Goal: Check status: Check status

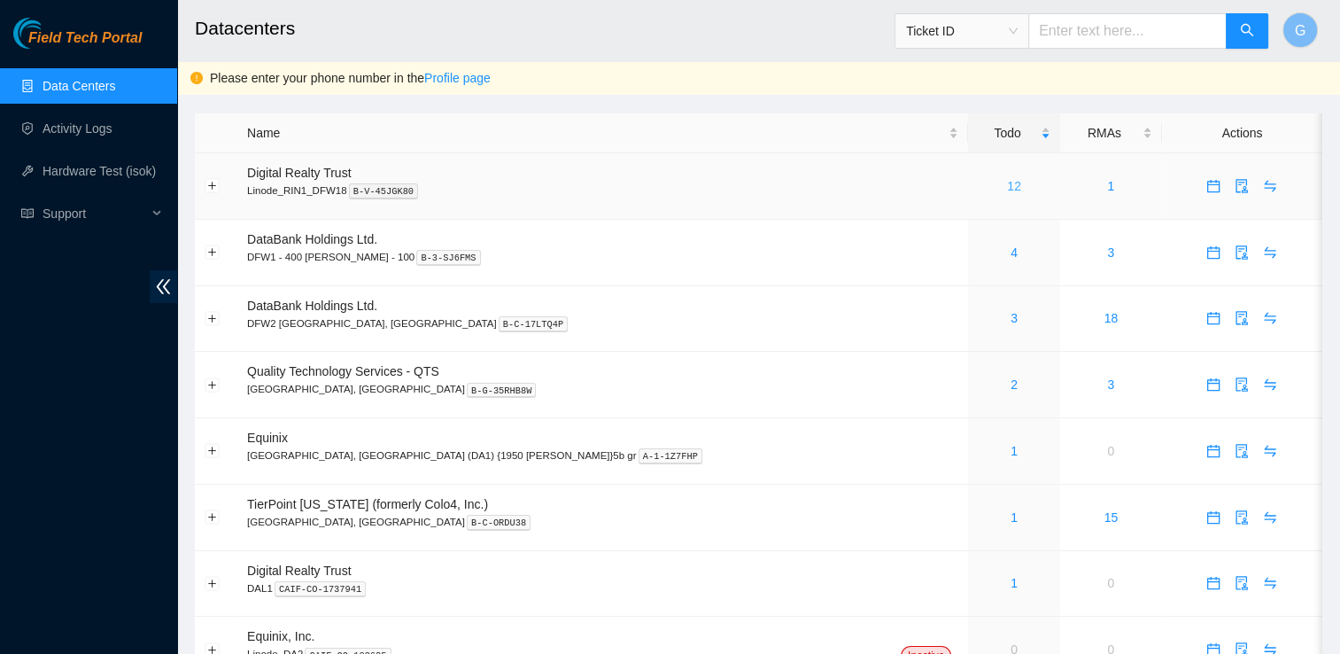
click at [1007, 182] on link "12" at bounding box center [1014, 186] width 14 height 14
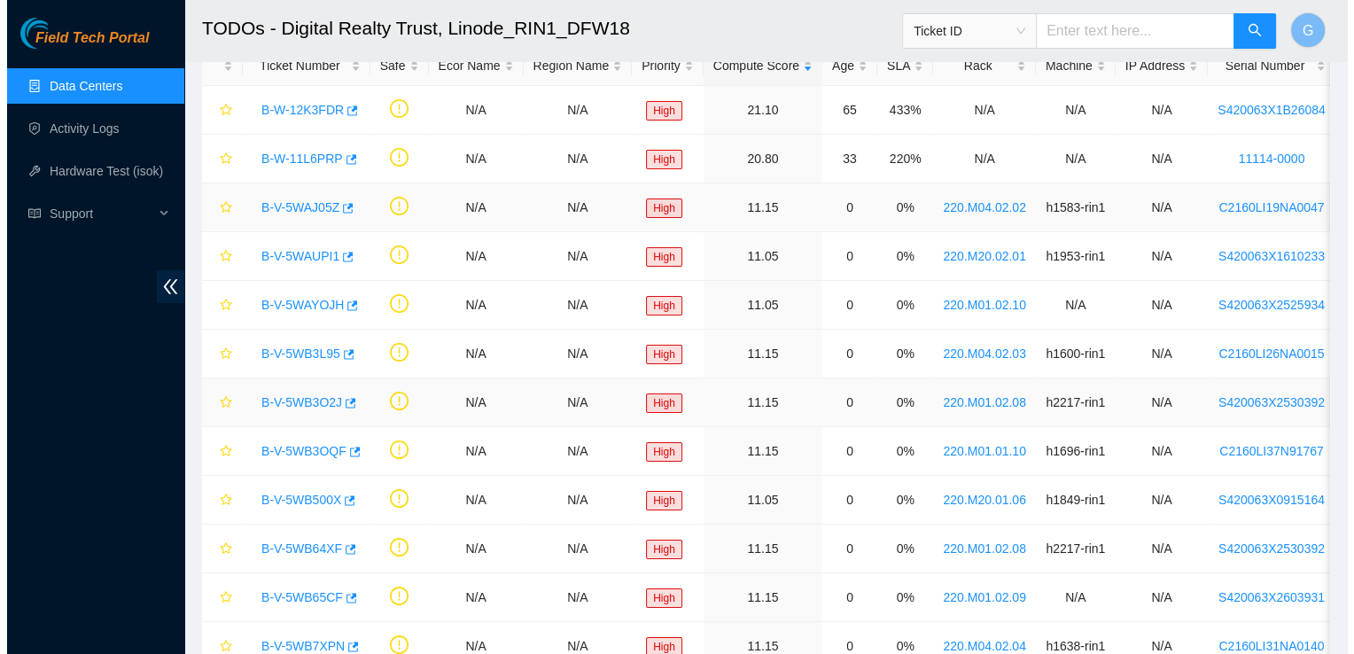
scroll to position [97, 0]
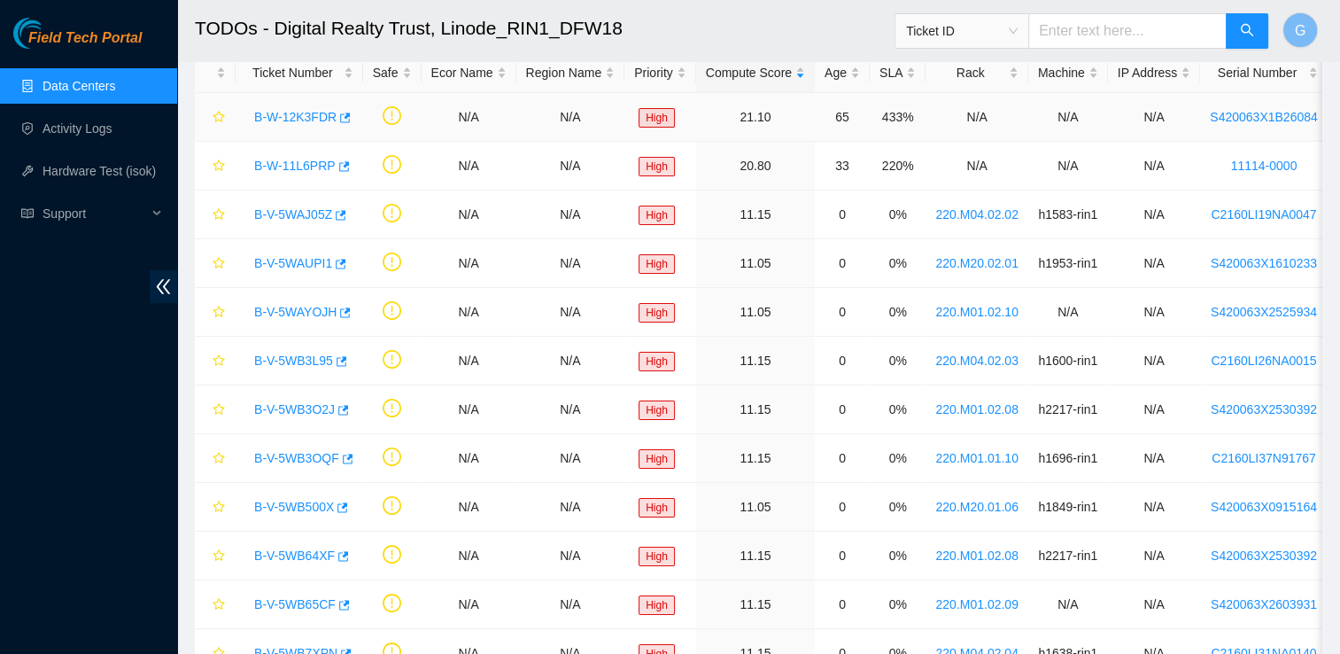
click at [289, 114] on link "B-W-12K3FDR" at bounding box center [295, 117] width 82 height 14
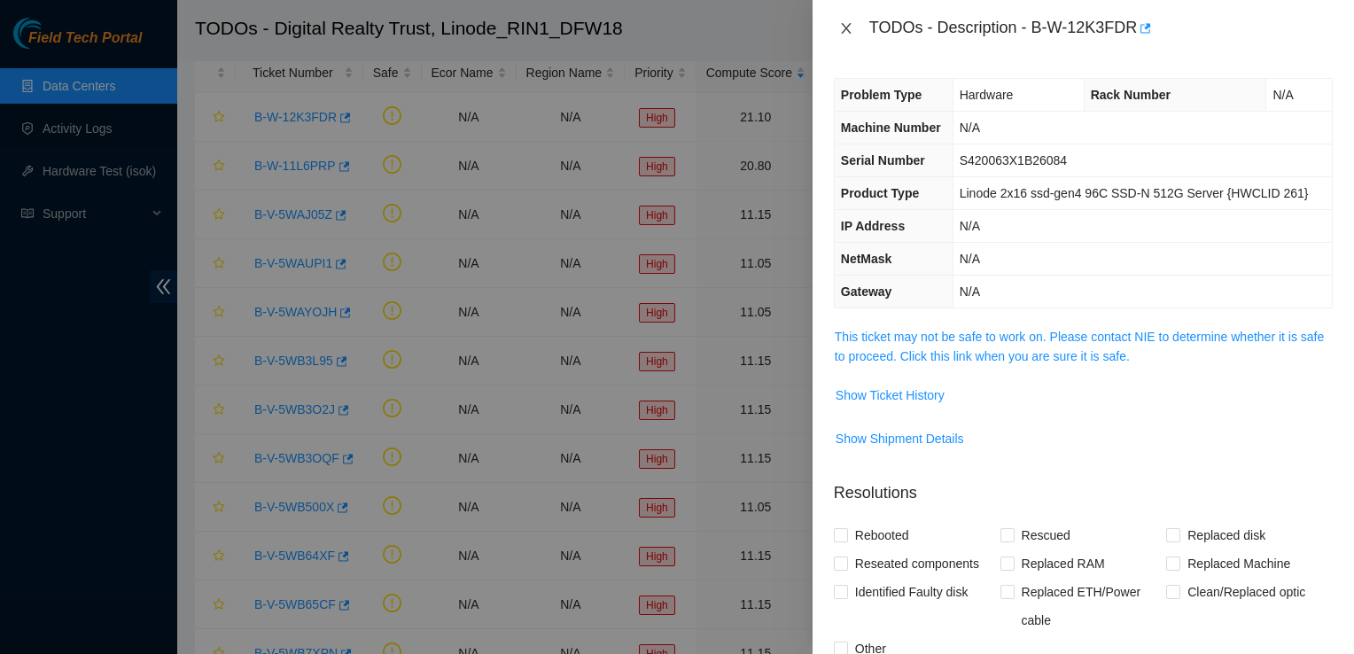
click at [849, 34] on icon "close" at bounding box center [846, 28] width 14 height 14
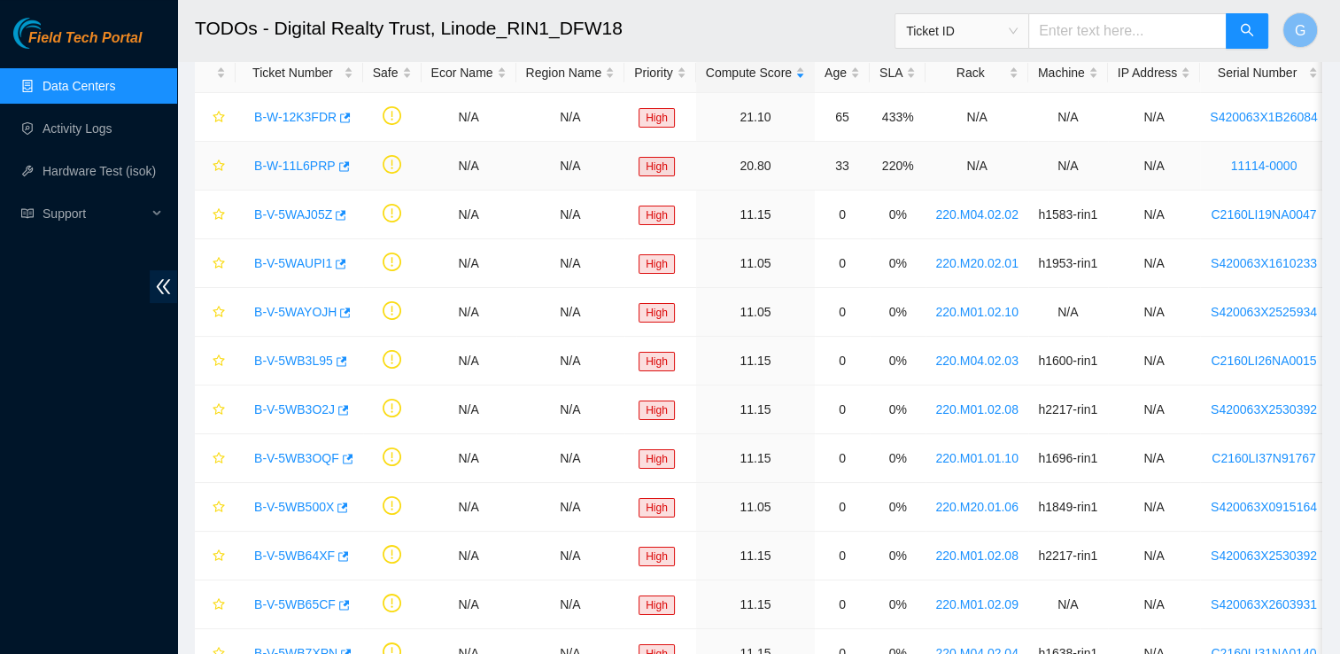
click at [286, 172] on link "B-W-11L6PRP" at bounding box center [295, 166] width 82 height 14
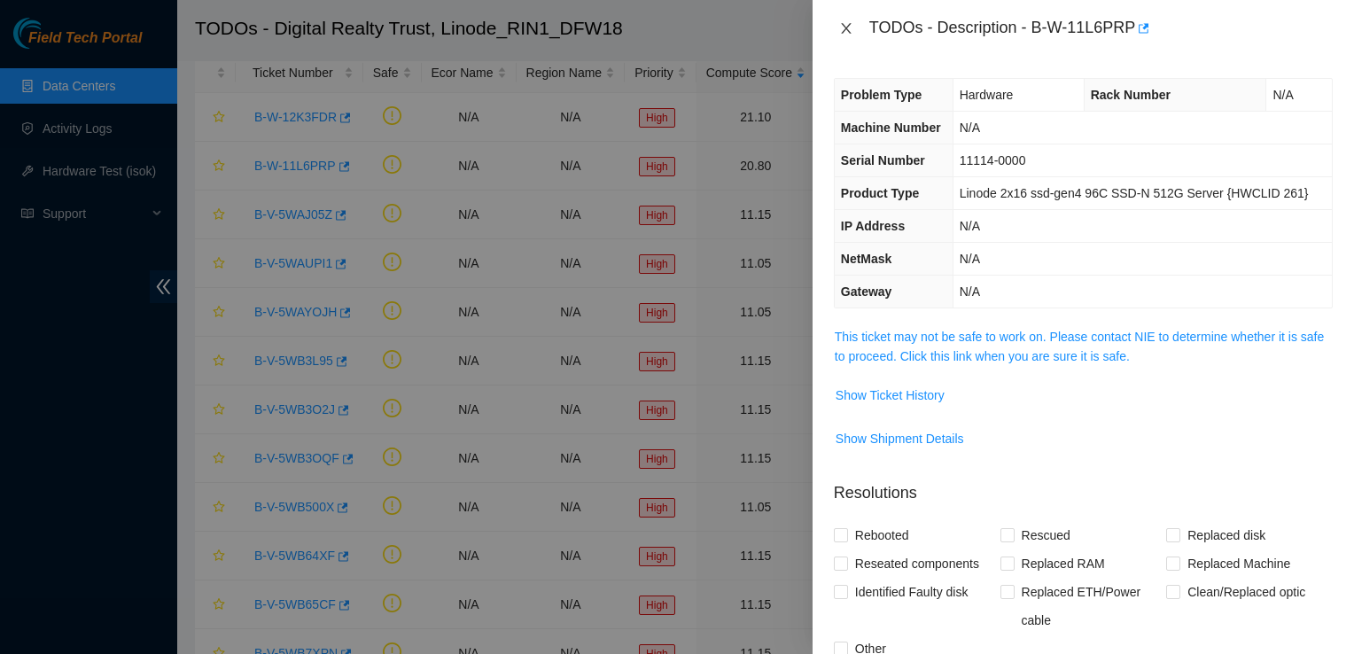
click at [843, 26] on icon "close" at bounding box center [846, 28] width 10 height 11
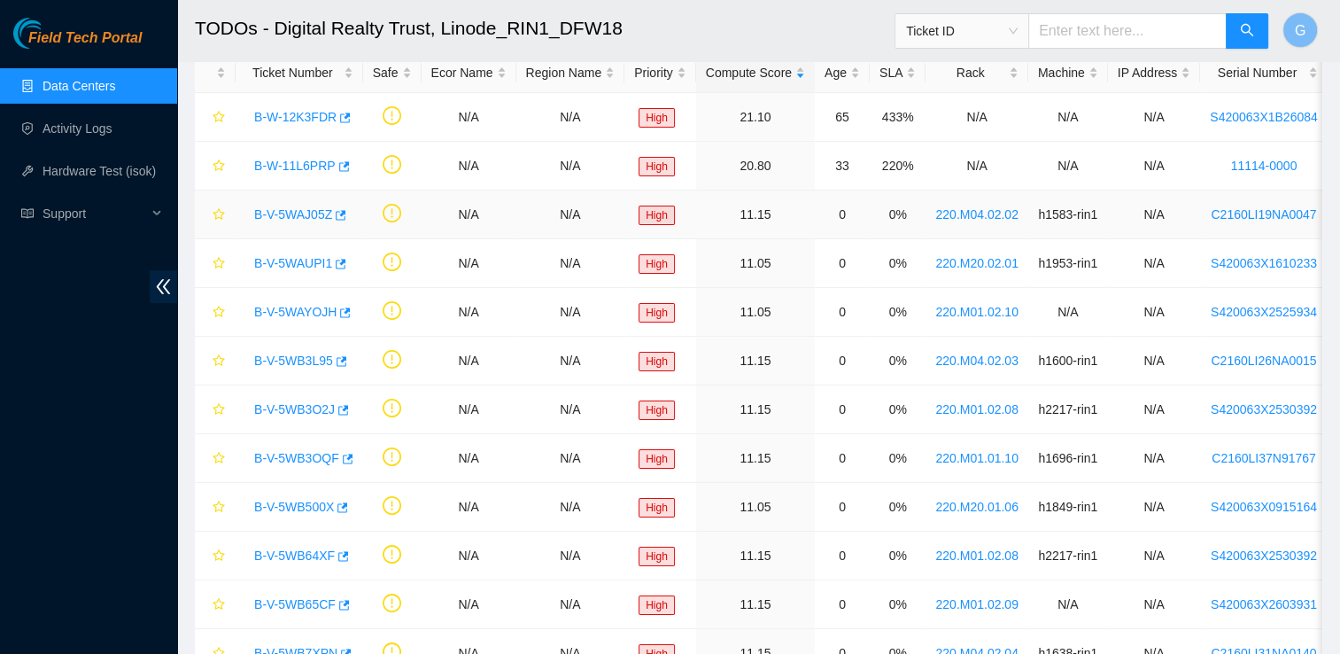
click at [305, 210] on link "B-V-5WAJ05Z" at bounding box center [293, 214] width 78 height 14
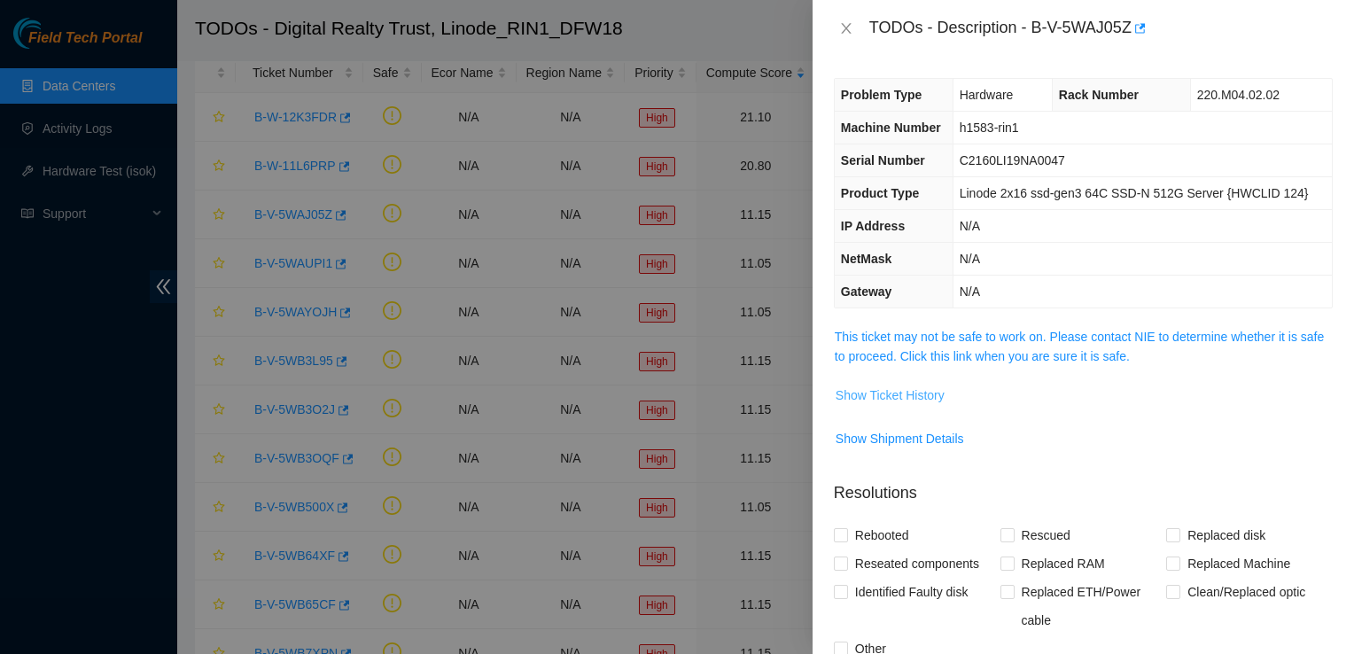
click at [867, 390] on span "Show Ticket History" at bounding box center [889, 394] width 109 height 19
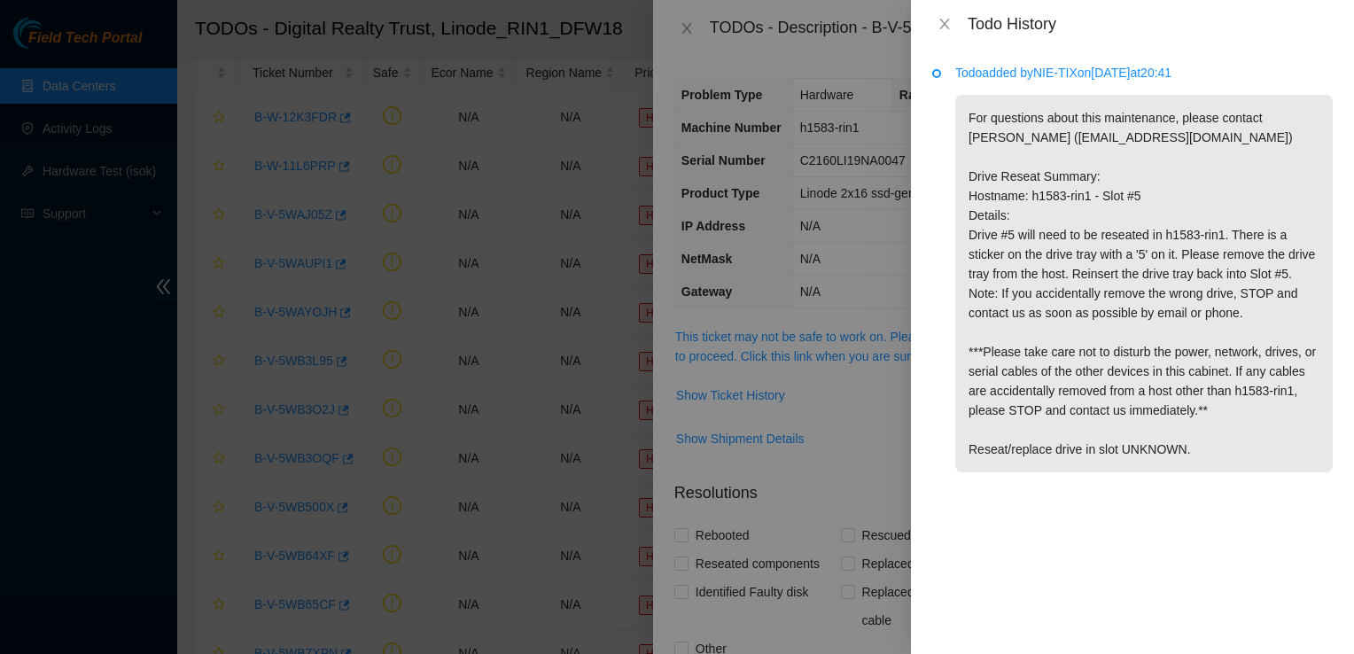
click at [706, 51] on div at bounding box center [677, 327] width 1354 height 654
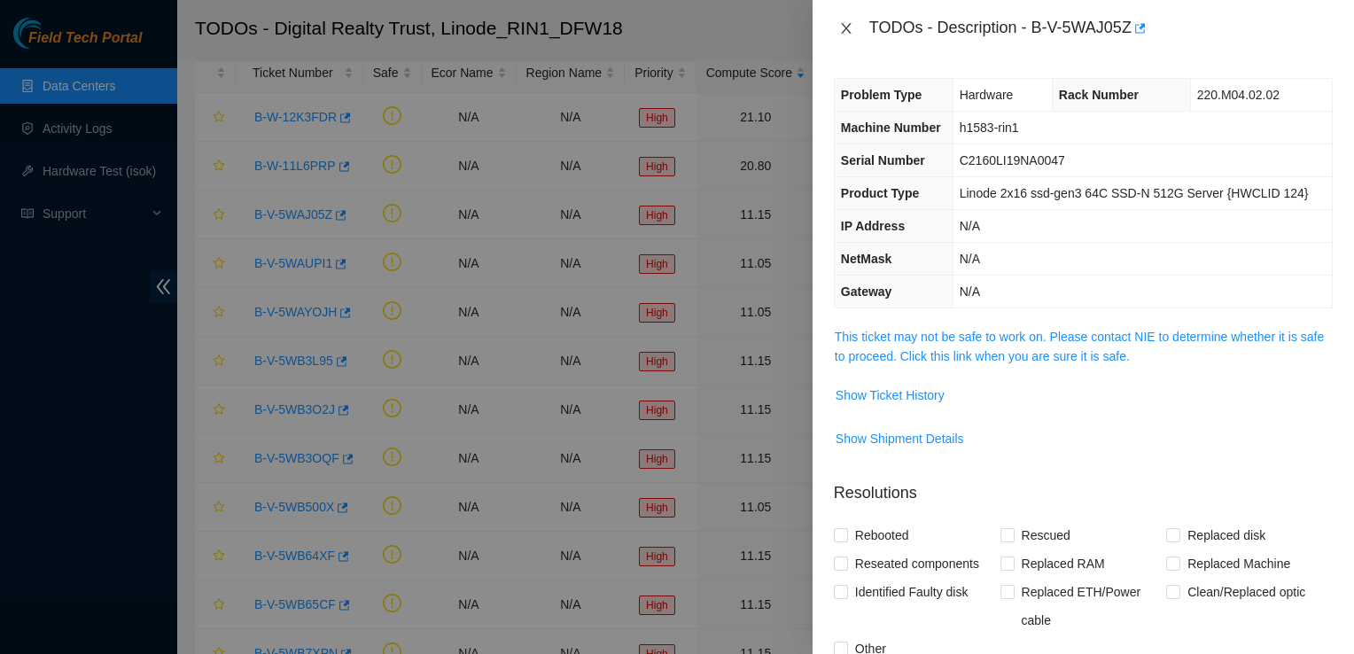
click at [843, 21] on icon "close" at bounding box center [846, 28] width 14 height 14
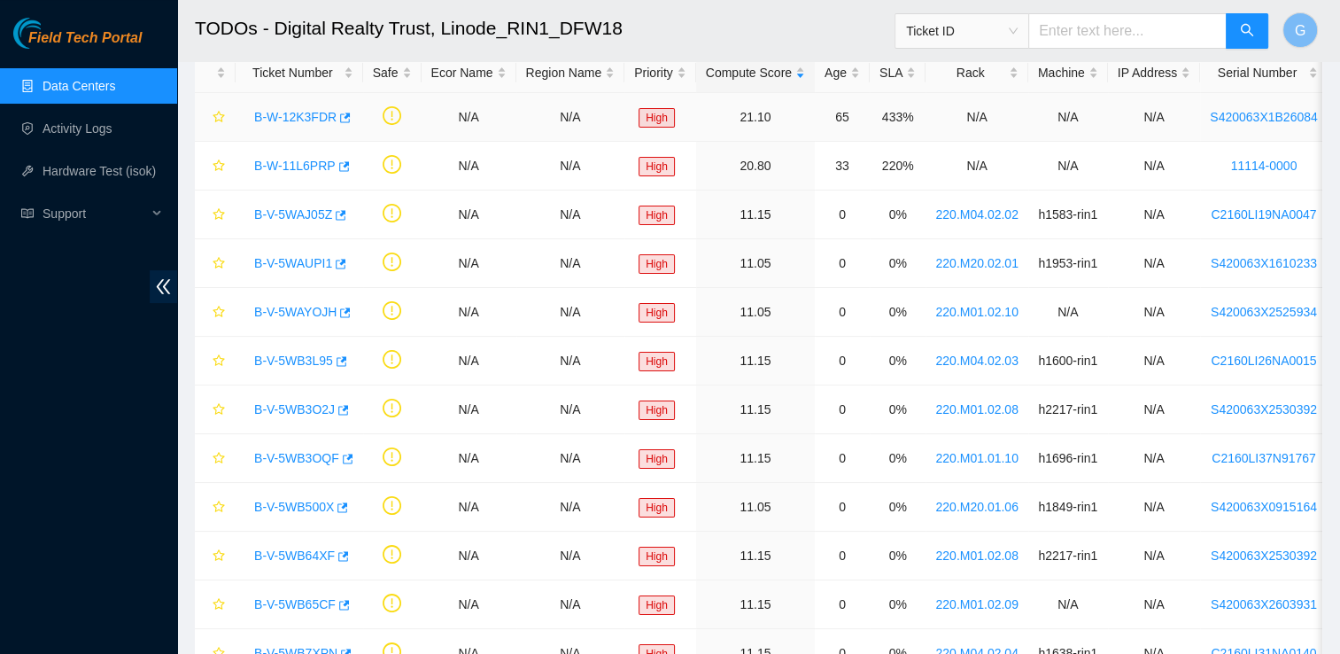
click at [299, 115] on link "B-W-12K3FDR" at bounding box center [295, 117] width 82 height 14
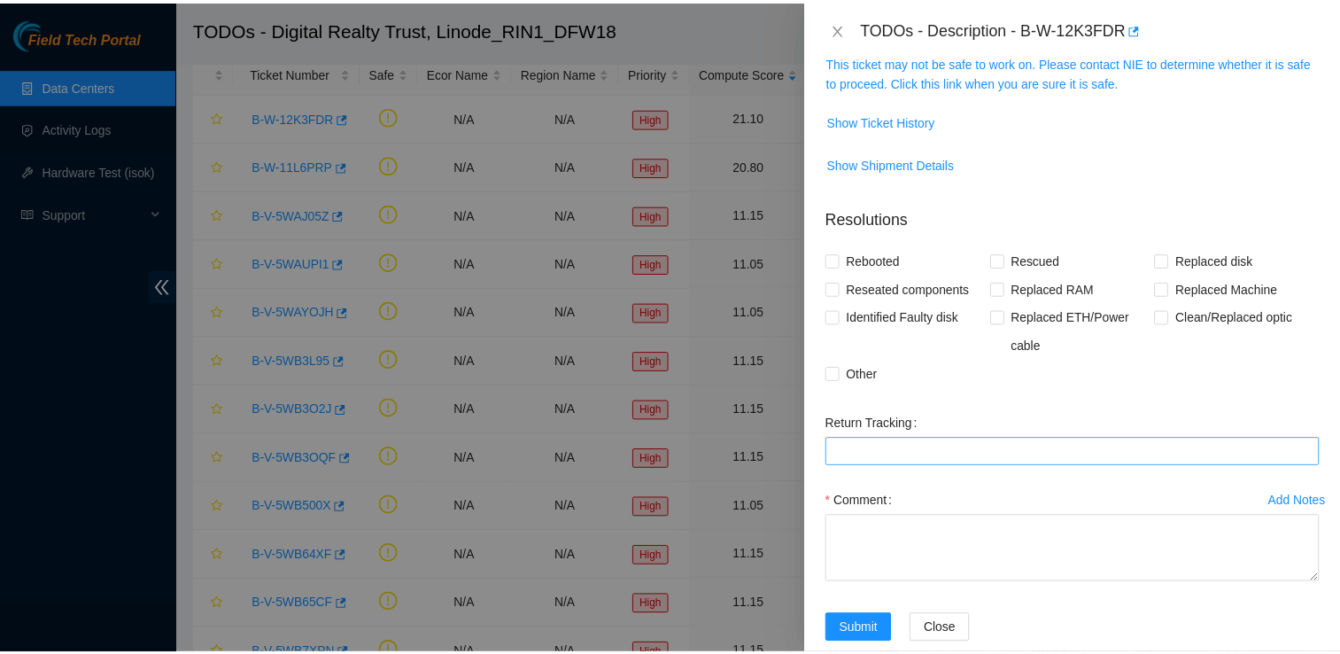
scroll to position [305, 0]
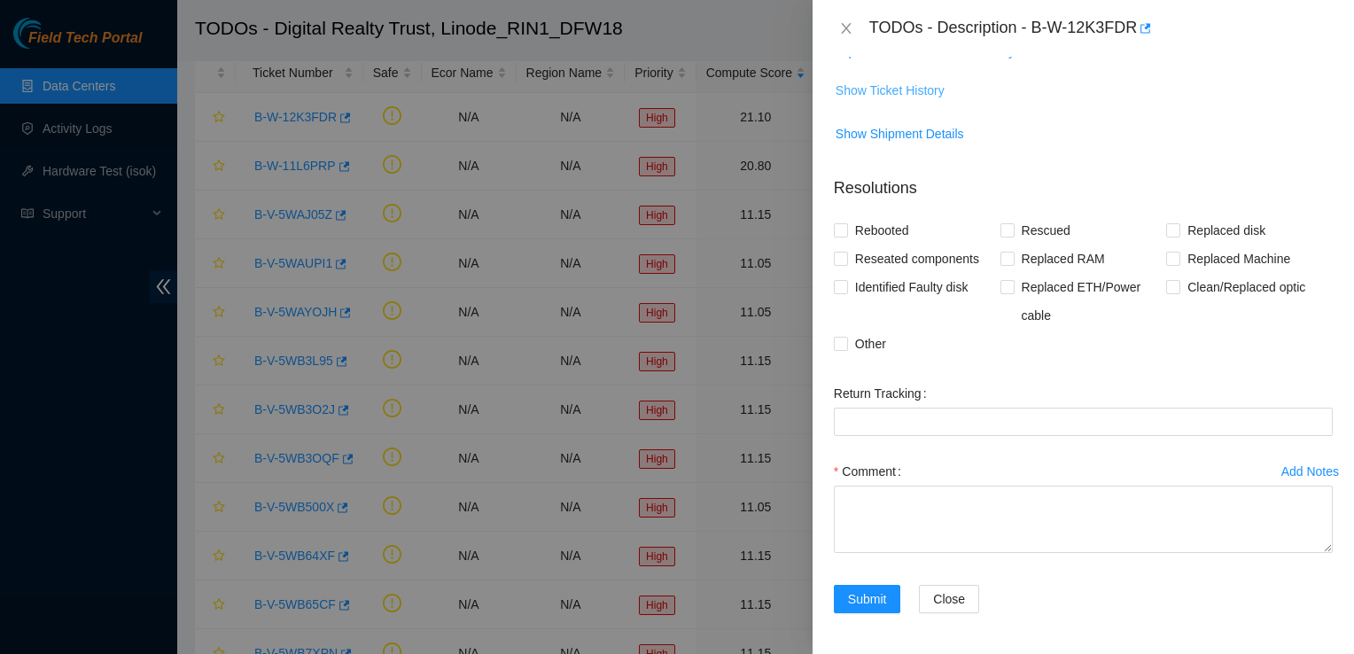
click at [882, 94] on span "Show Ticket History" at bounding box center [889, 90] width 109 height 19
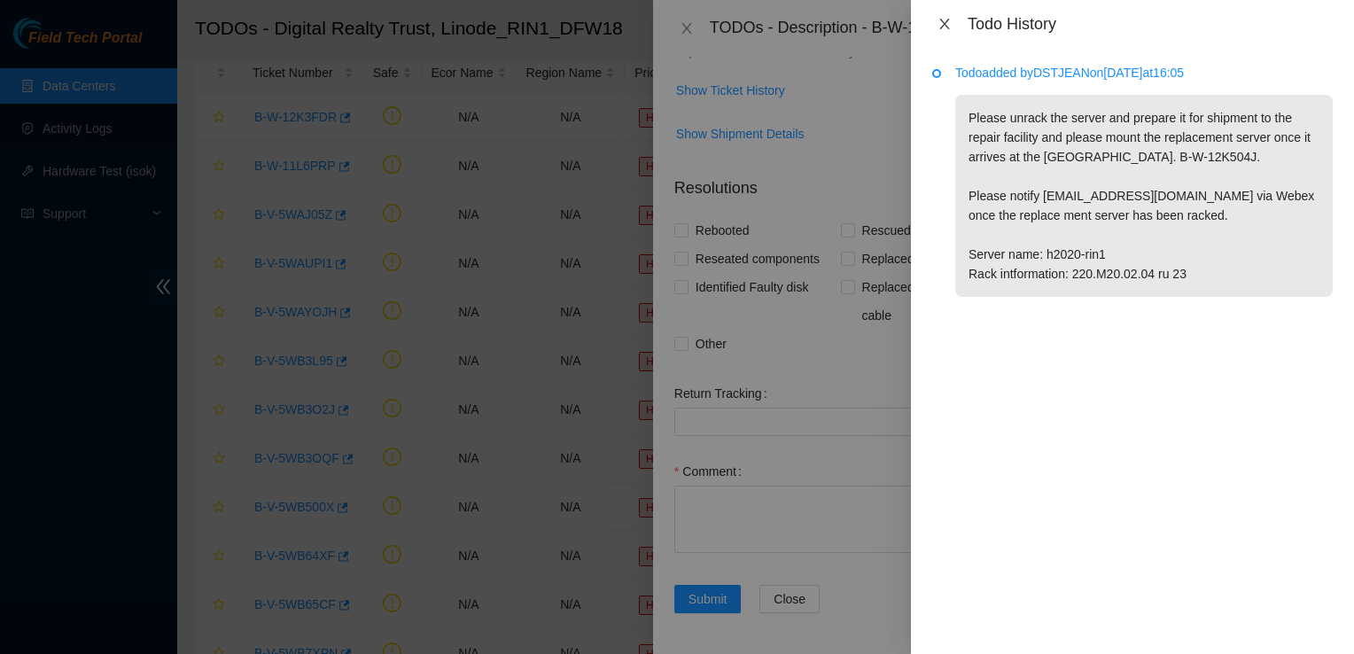
click at [944, 23] on icon "close" at bounding box center [944, 24] width 10 height 11
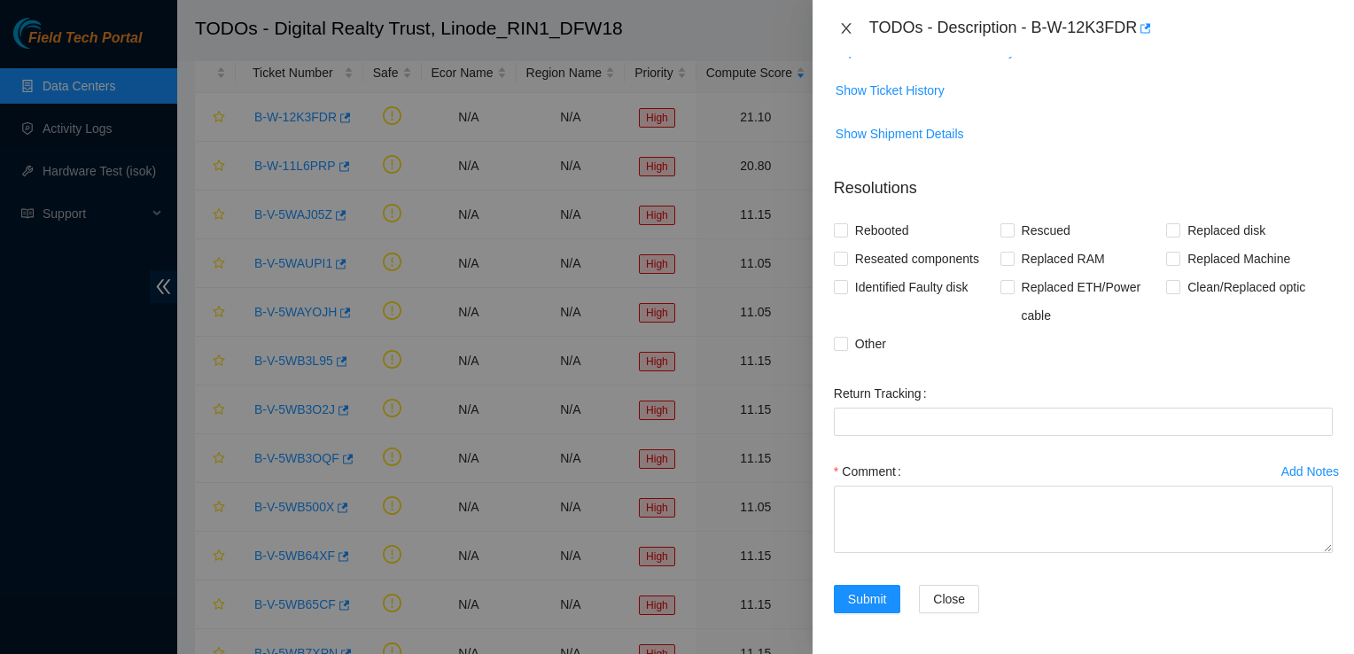
click at [848, 27] on icon "close" at bounding box center [846, 28] width 14 height 14
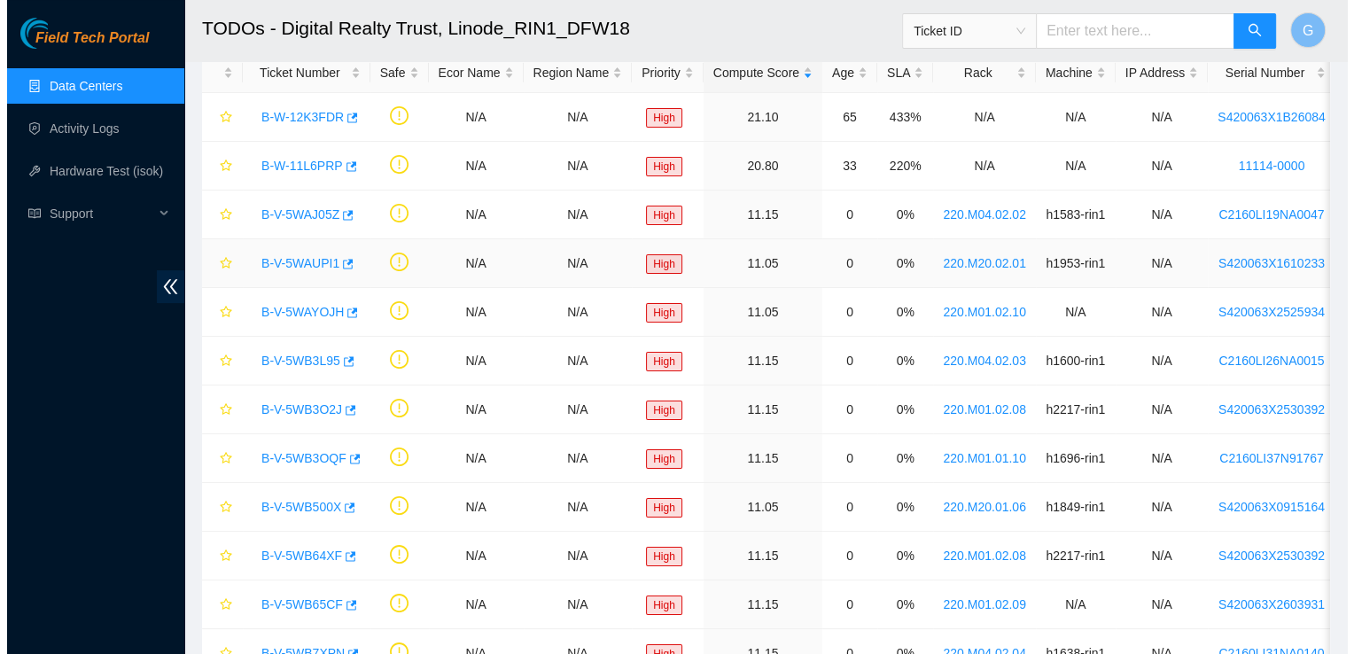
scroll to position [363, 0]
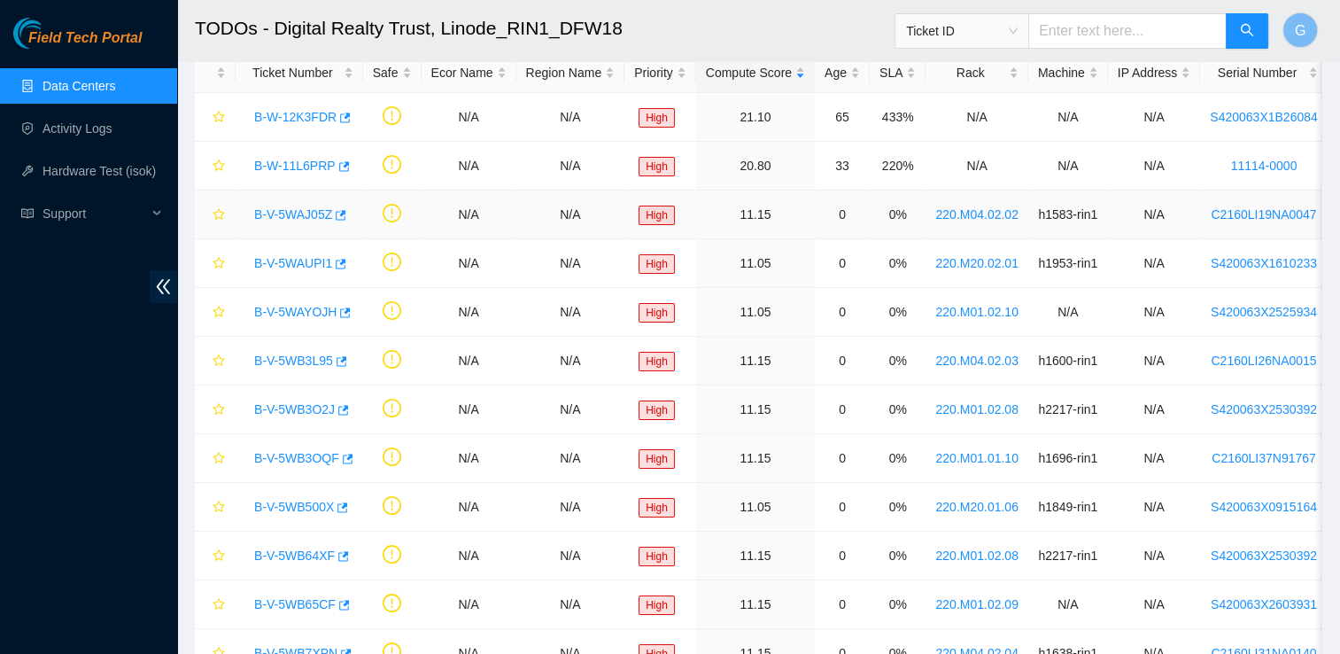
click at [285, 213] on link "B-V-5WAJ05Z" at bounding box center [293, 214] width 78 height 14
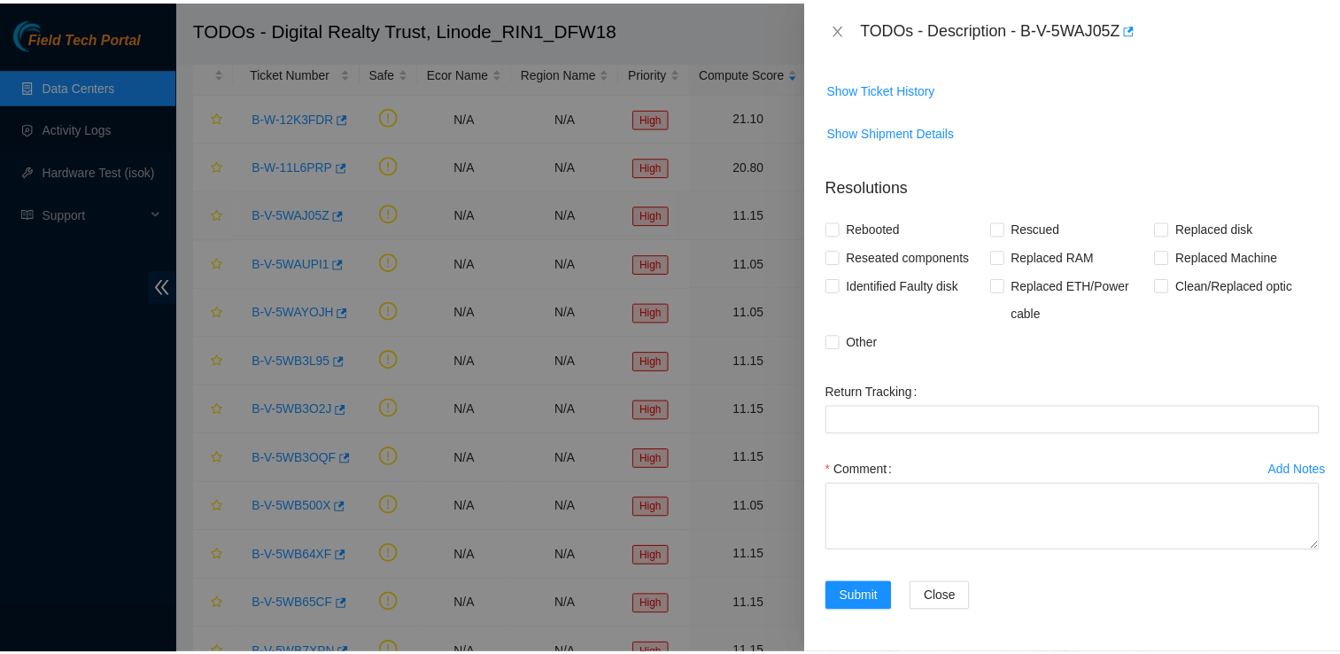
scroll to position [305, 0]
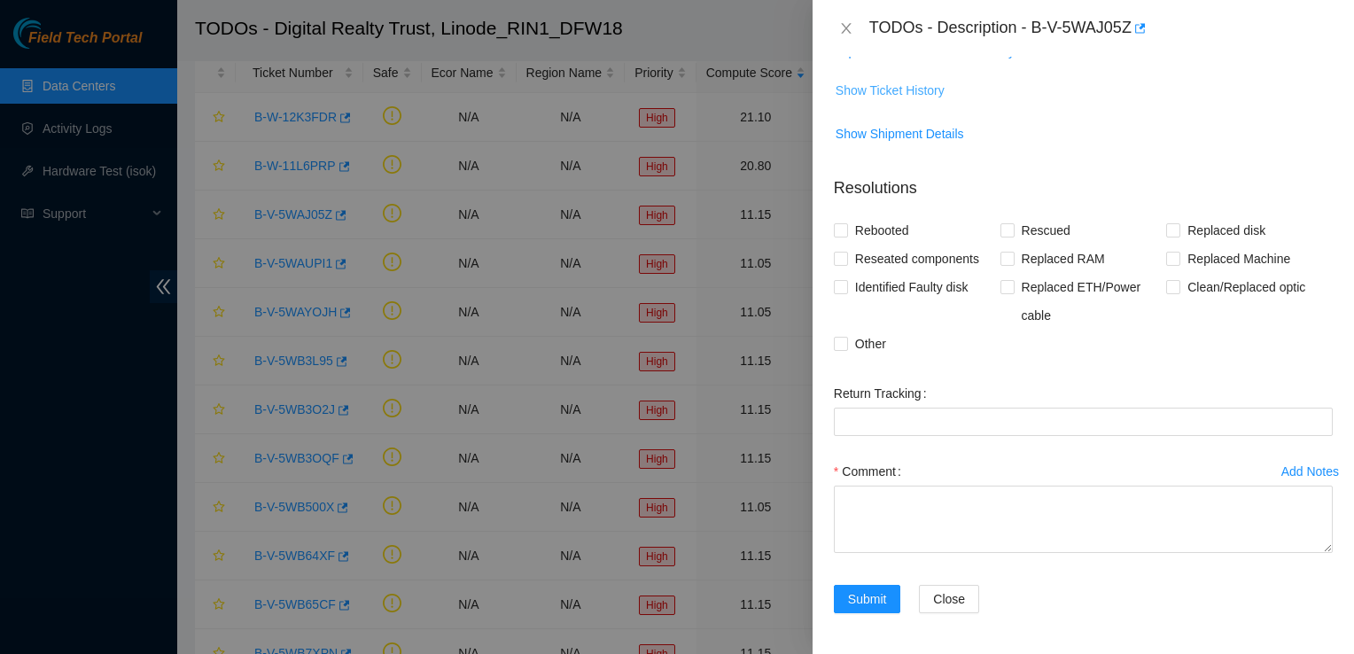
click at [889, 88] on span "Show Ticket History" at bounding box center [889, 90] width 109 height 19
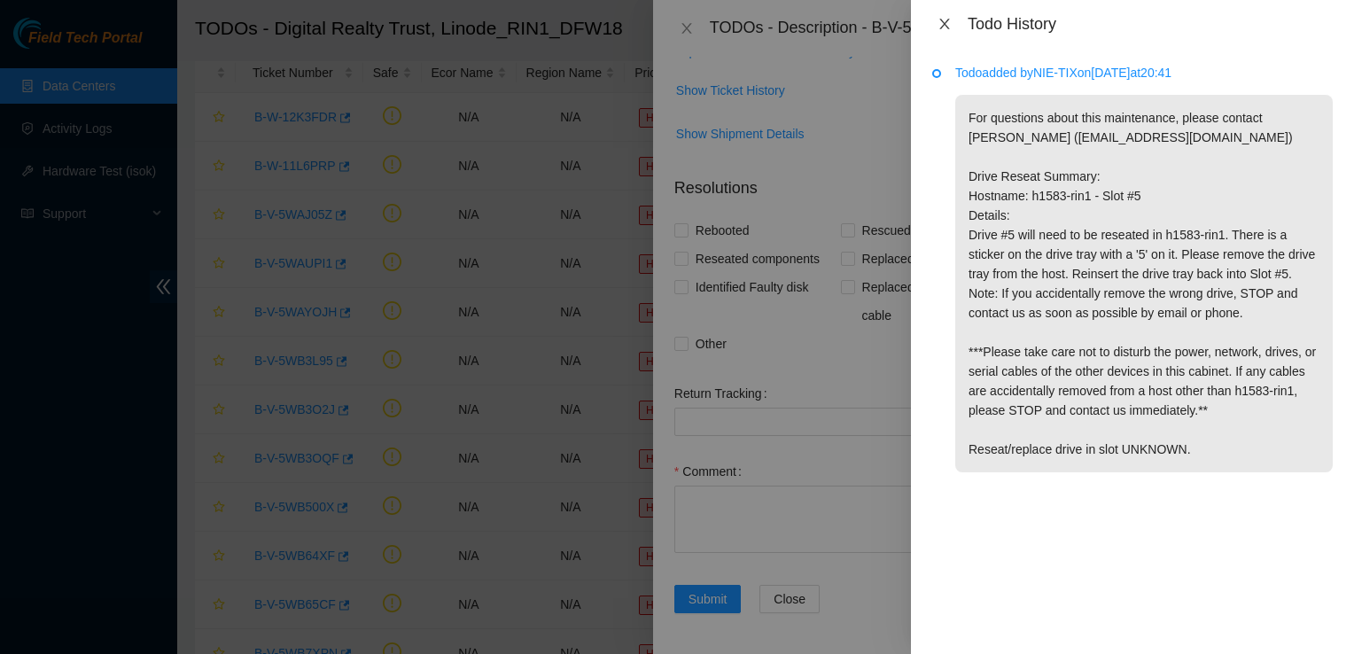
click at [939, 23] on icon "close" at bounding box center [944, 24] width 14 height 14
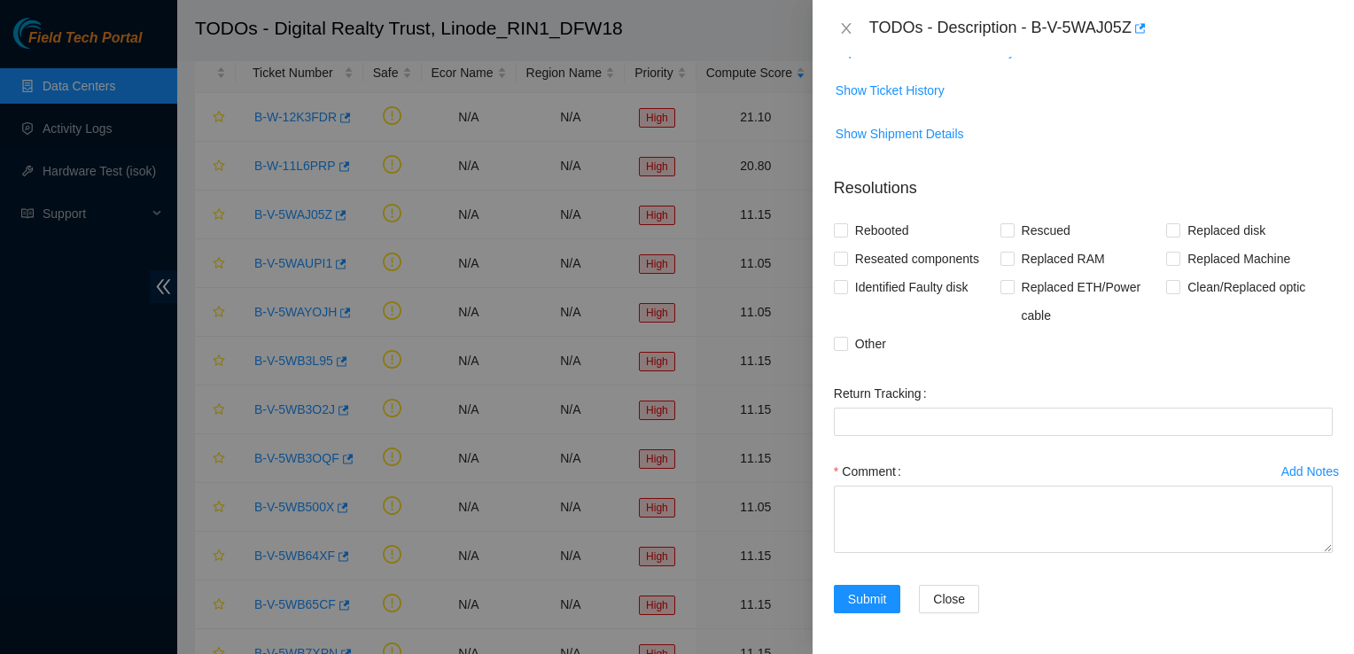
click at [845, 19] on div "TODOs - Description - B-V-5WAJ05Z" at bounding box center [1083, 28] width 499 height 28
click at [846, 27] on icon "close" at bounding box center [846, 28] width 10 height 11
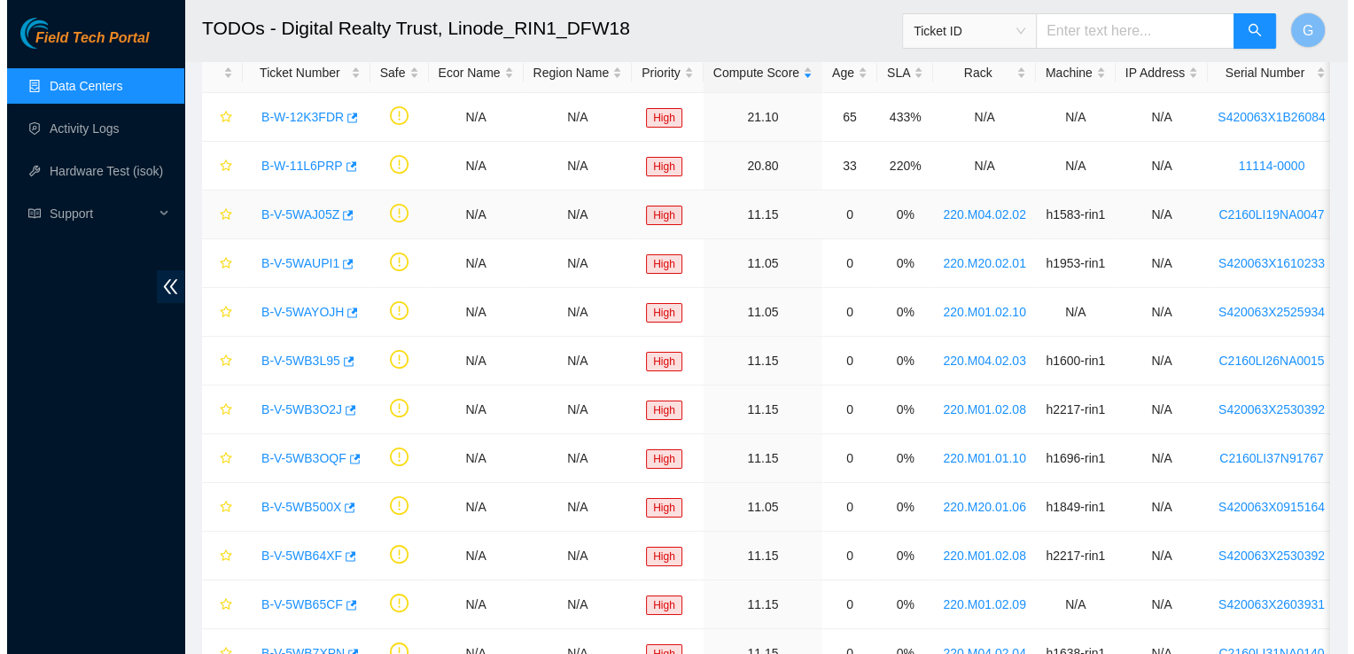
scroll to position [363, 0]
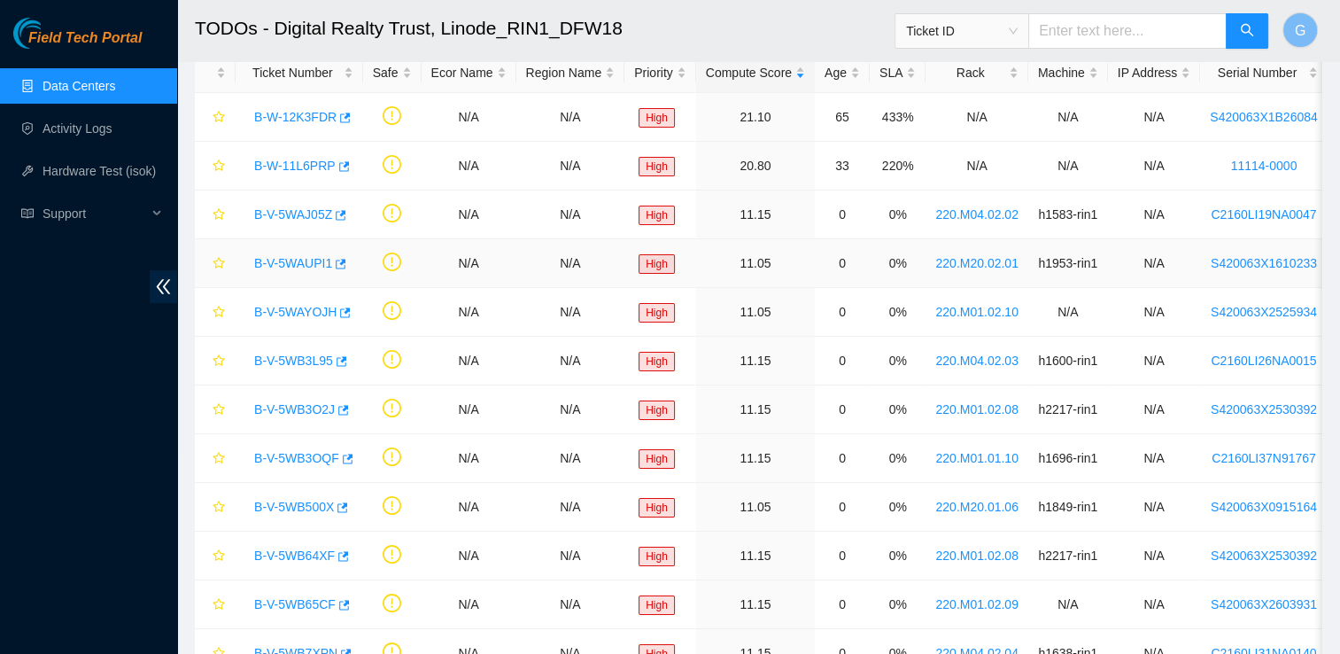
click at [284, 264] on link "B-V-5WAUPI1" at bounding box center [293, 263] width 78 height 14
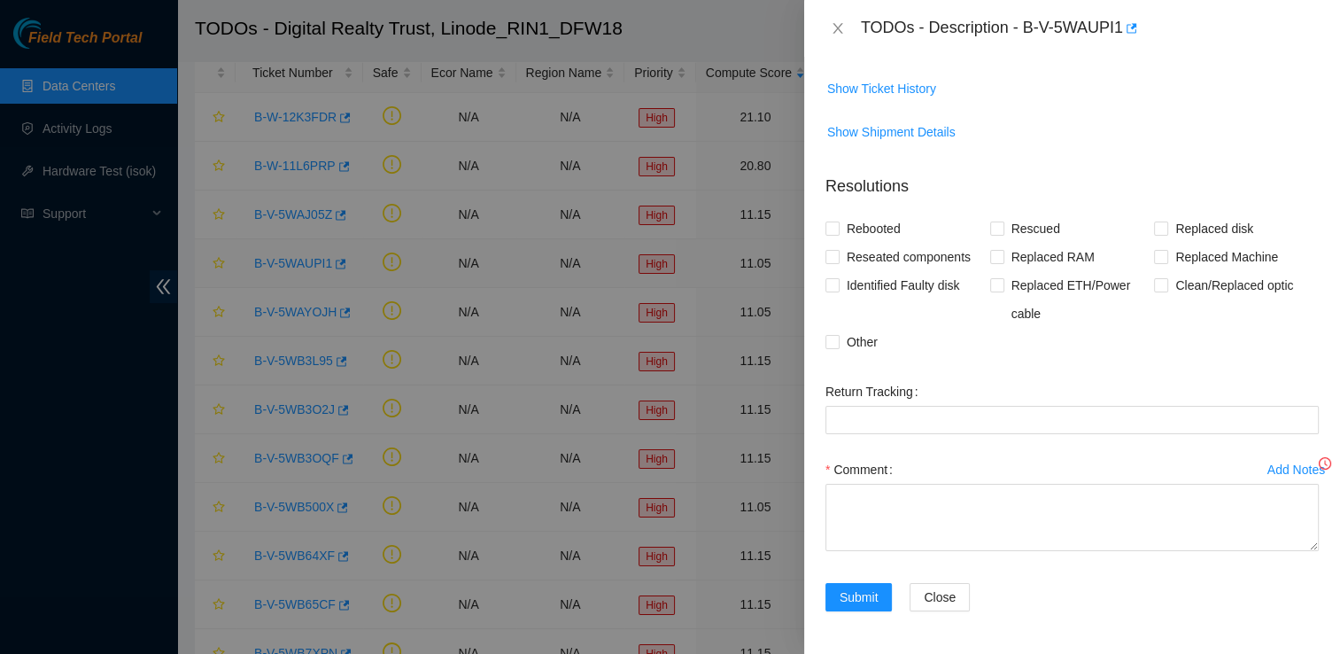
scroll to position [305, 0]
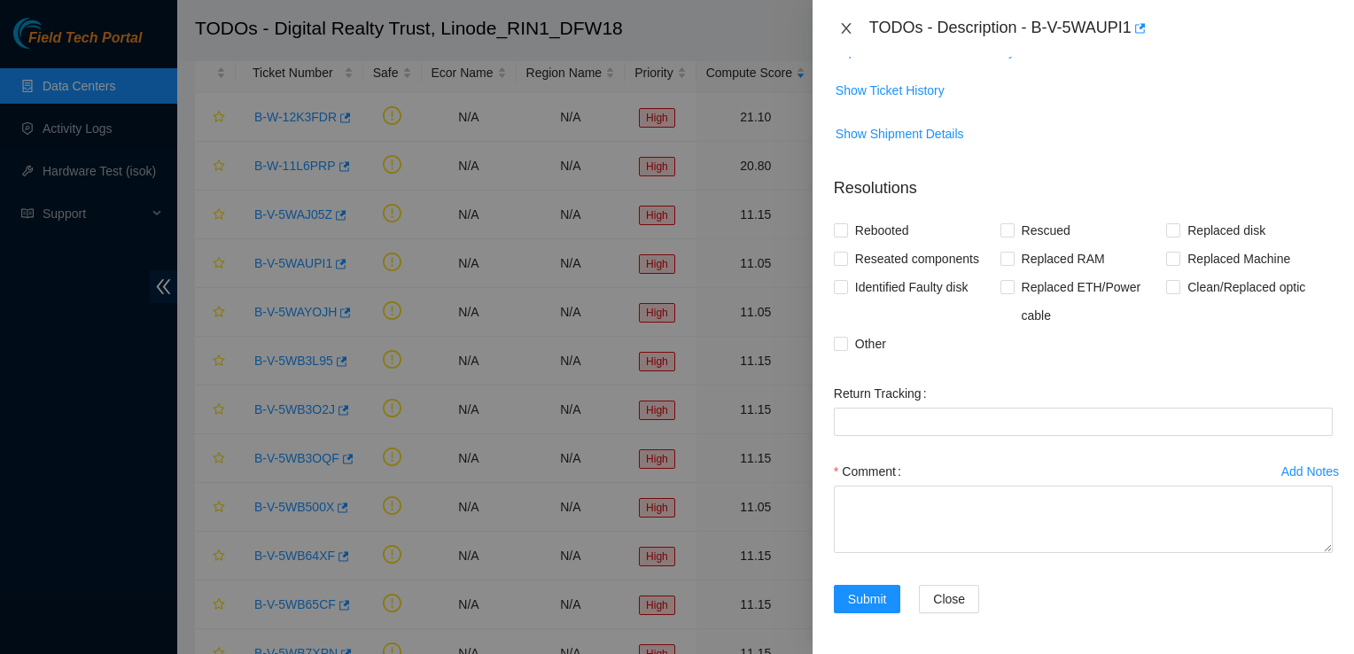
click at [844, 22] on icon "close" at bounding box center [846, 28] width 14 height 14
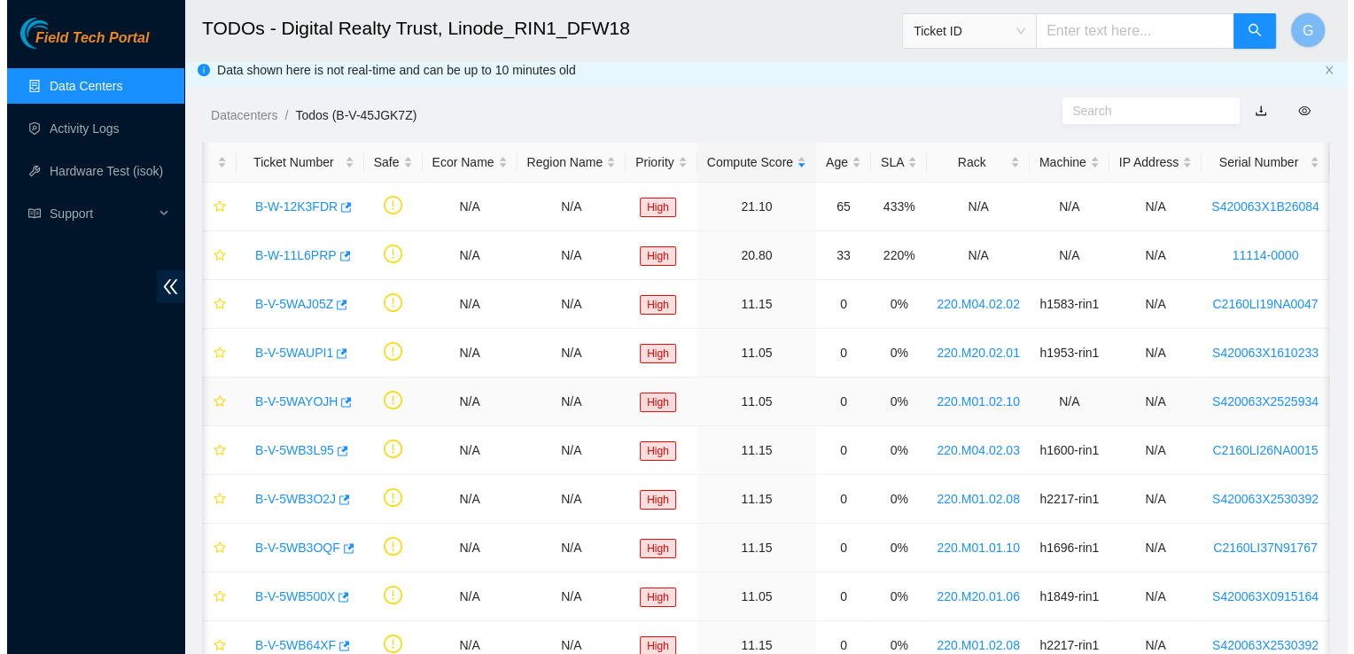
scroll to position [0, 0]
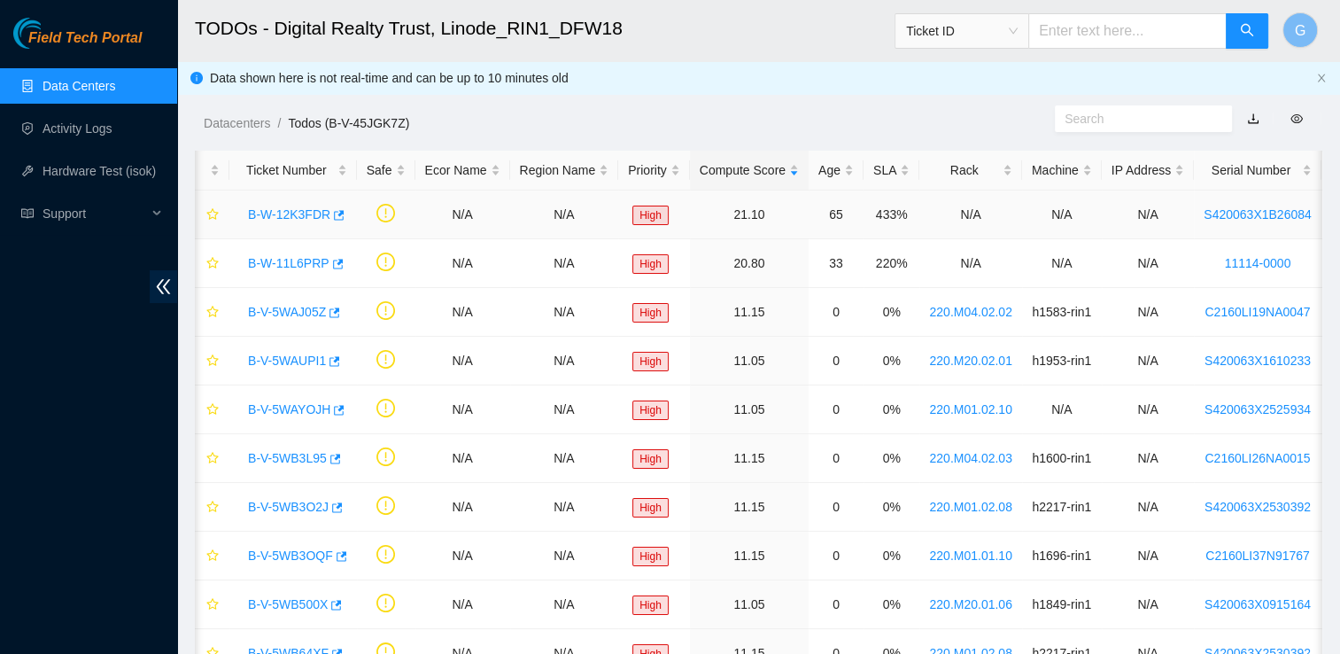
click at [293, 221] on link "B-W-12K3FDR" at bounding box center [289, 214] width 82 height 14
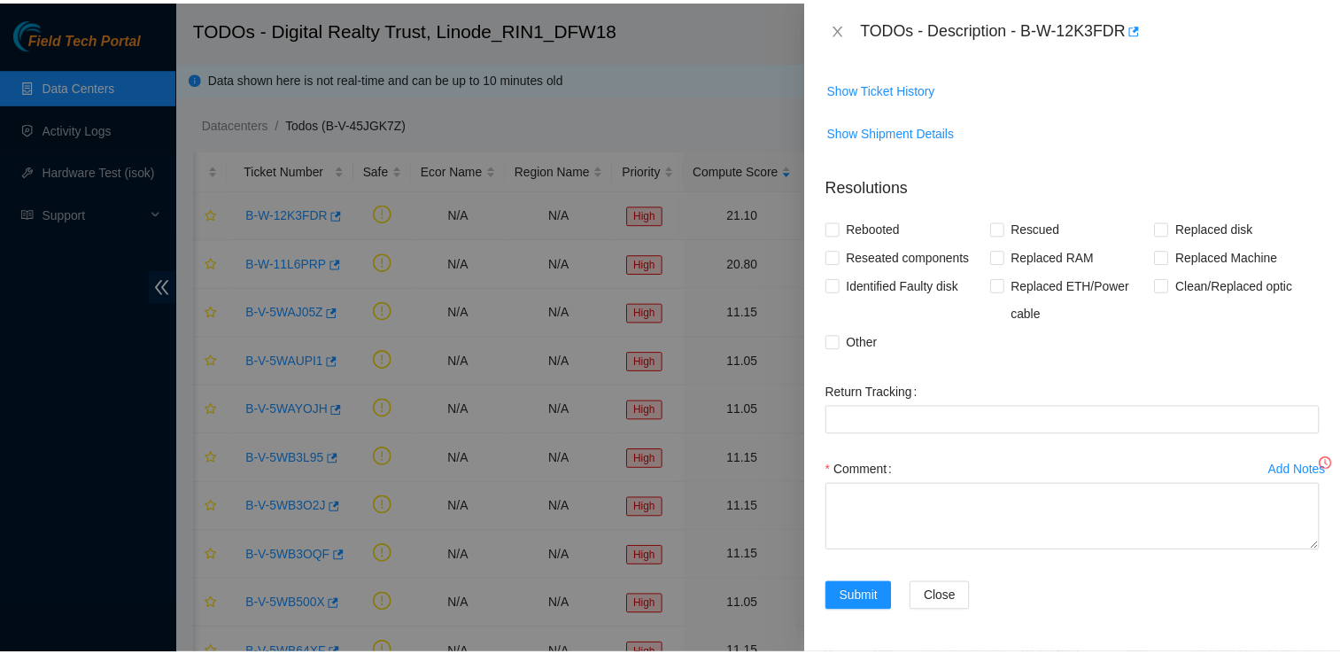
scroll to position [305, 0]
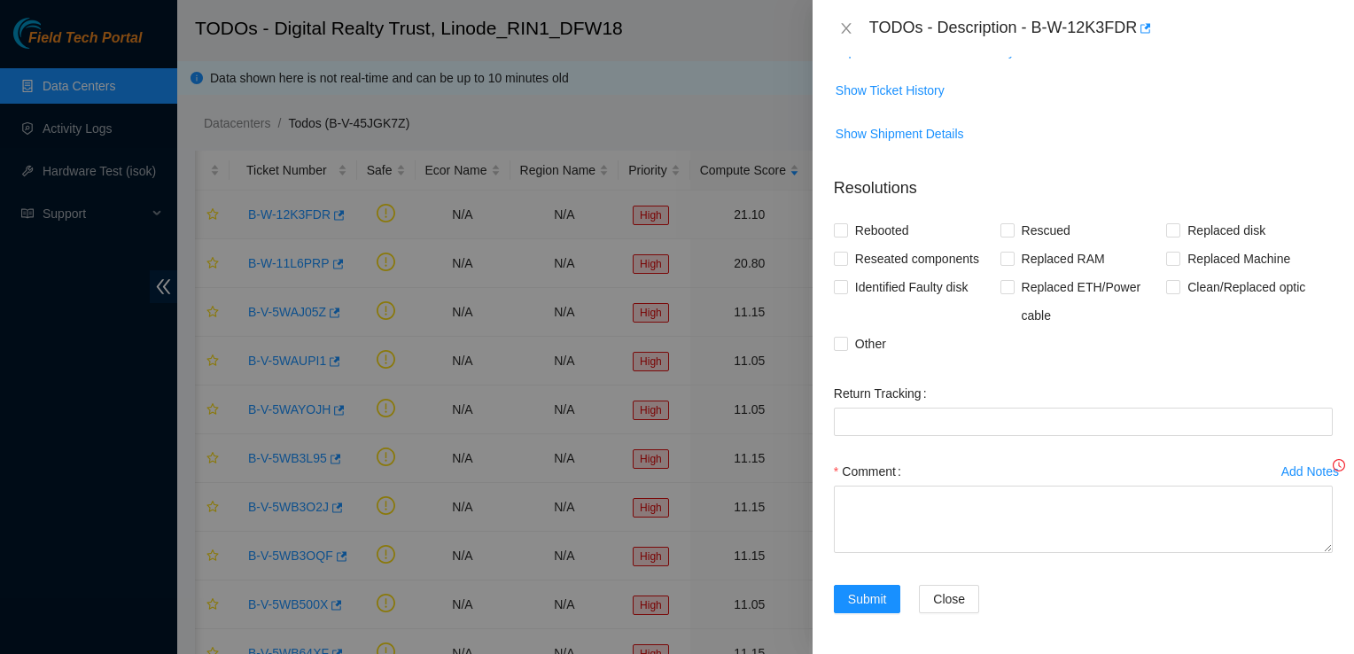
click at [293, 221] on div at bounding box center [677, 327] width 1354 height 654
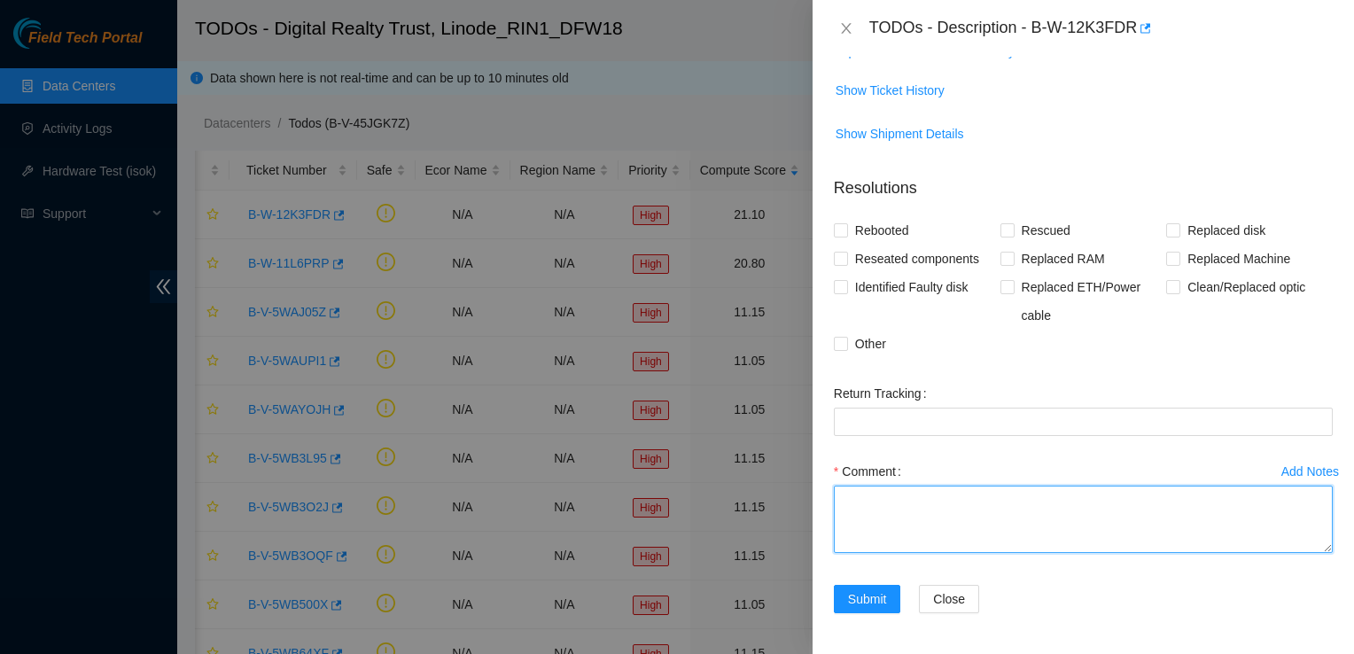
click at [895, 517] on textarea "Comment" at bounding box center [1083, 518] width 499 height 67
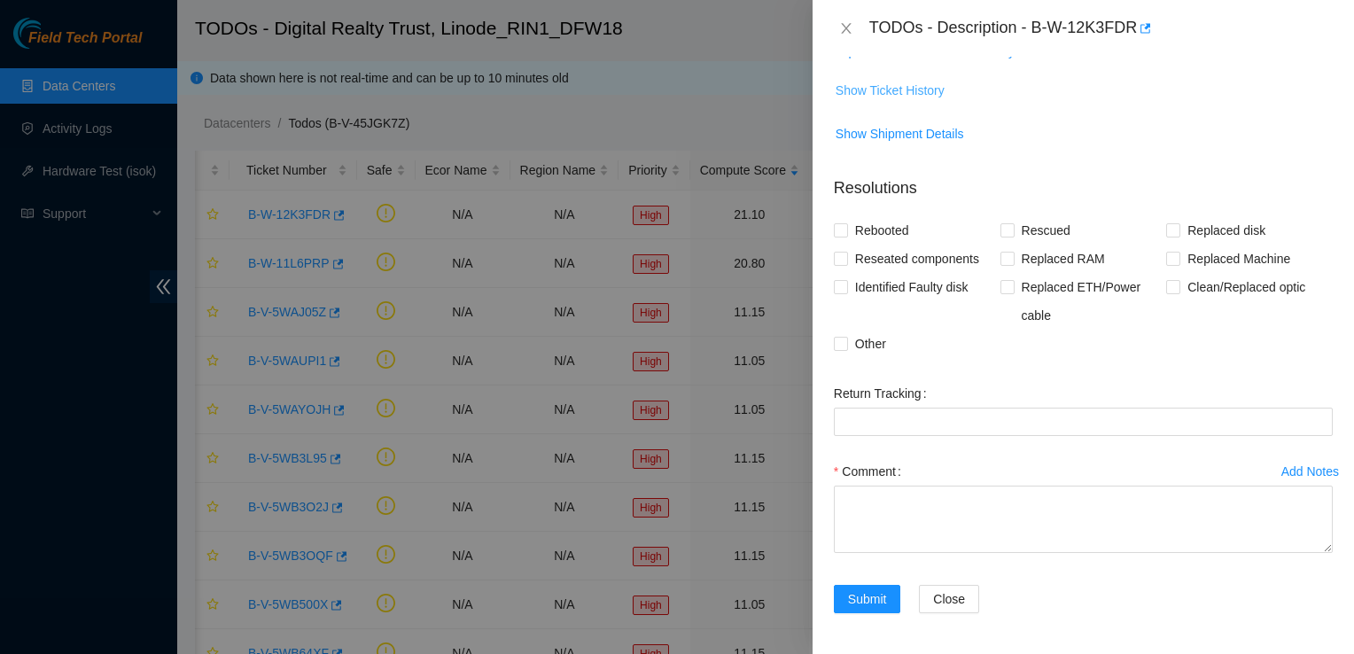
click at [889, 88] on span "Show Ticket History" at bounding box center [889, 90] width 109 height 19
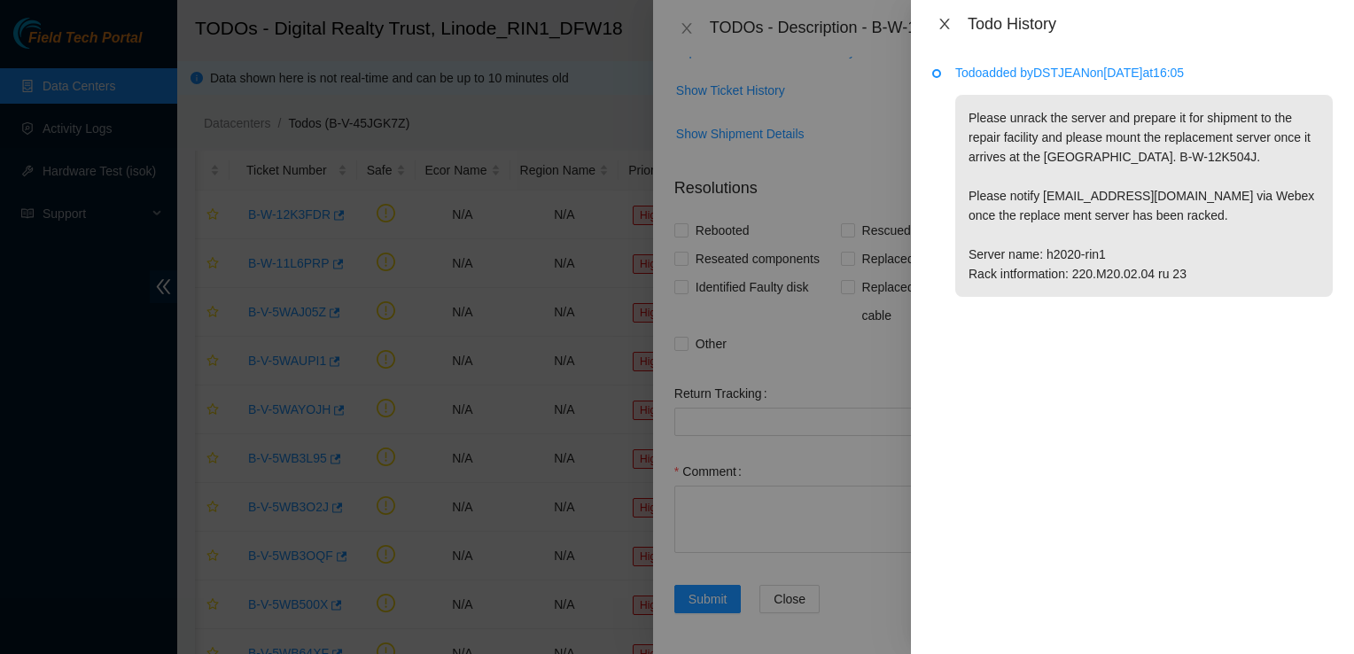
click at [949, 24] on icon "close" at bounding box center [944, 24] width 14 height 14
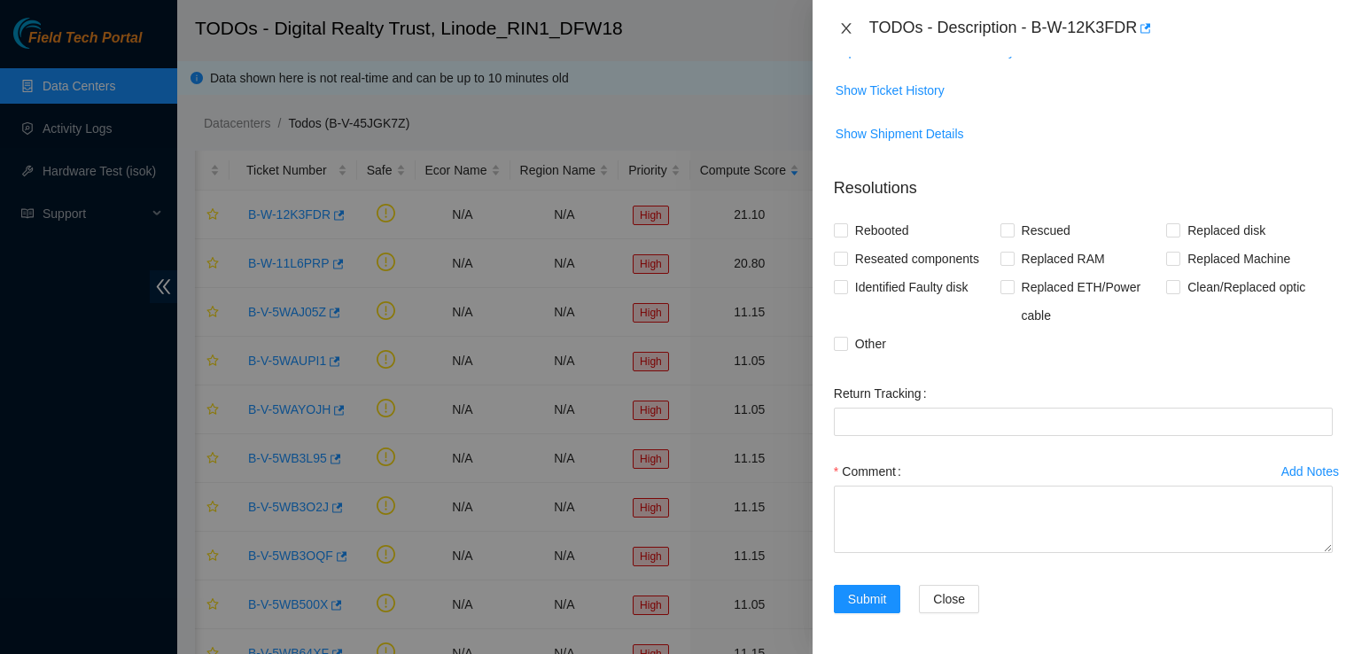
click at [843, 29] on icon "close" at bounding box center [846, 28] width 14 height 14
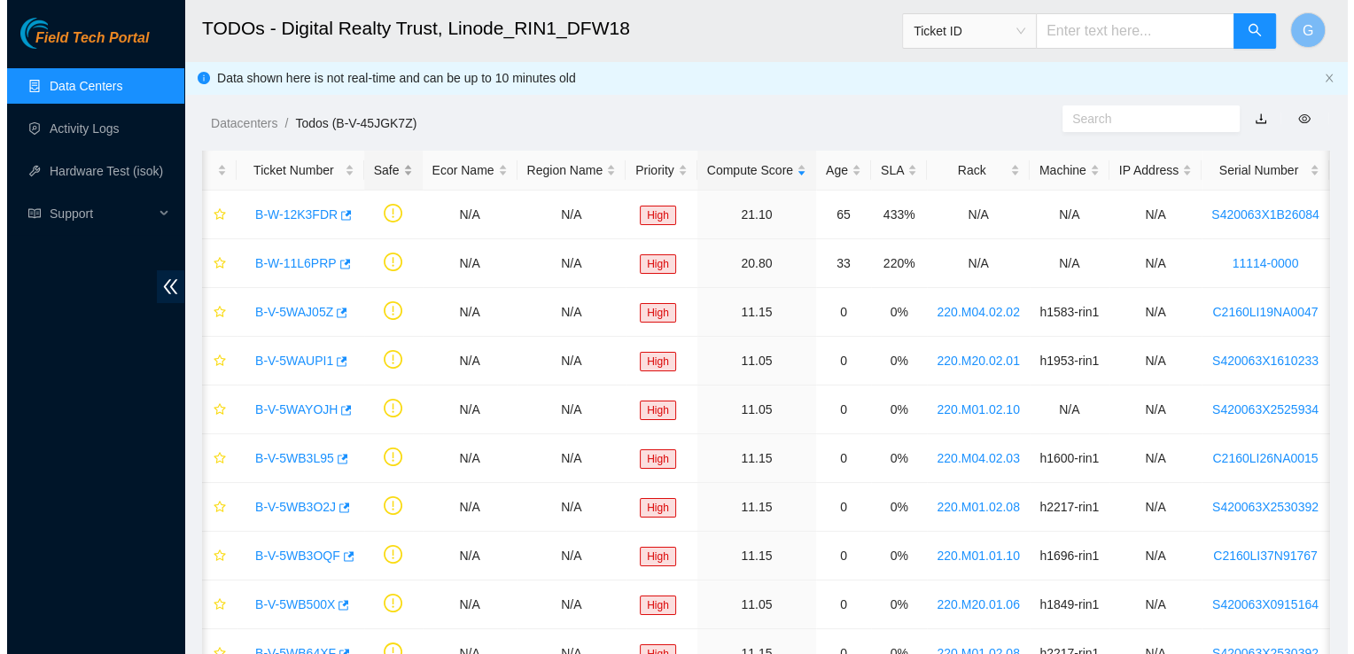
scroll to position [363, 0]
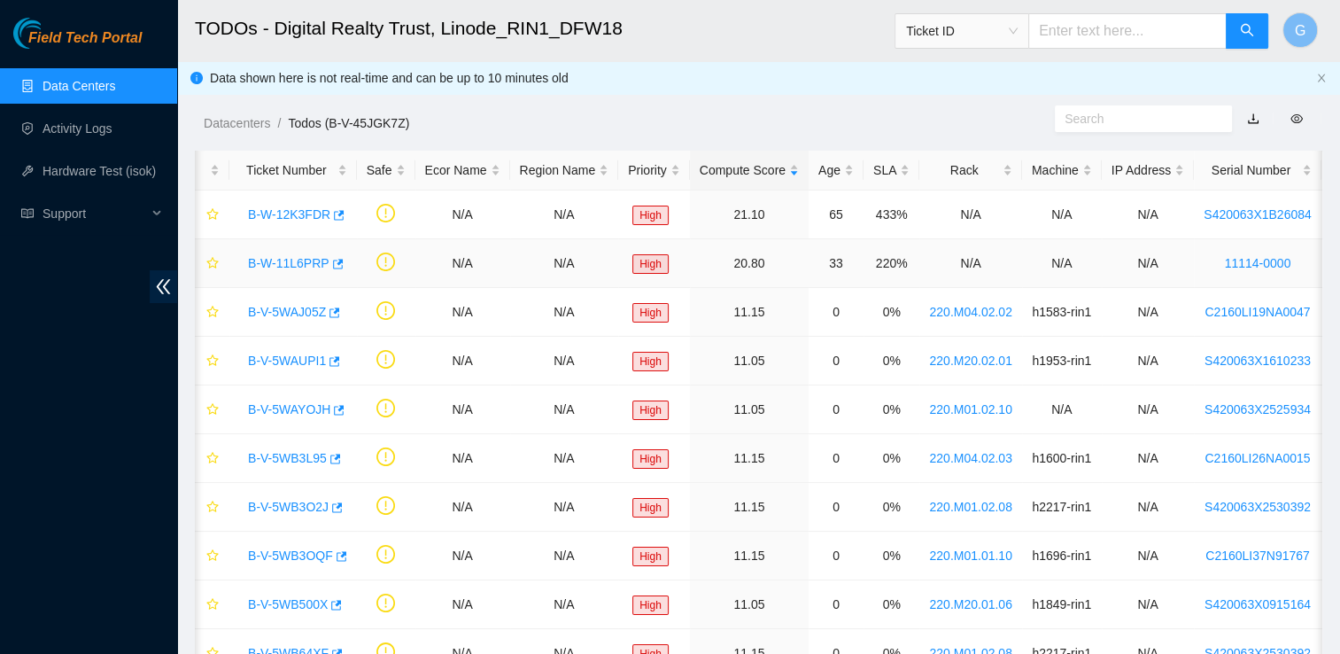
click at [284, 265] on link "B-W-11L6PRP" at bounding box center [289, 263] width 82 height 14
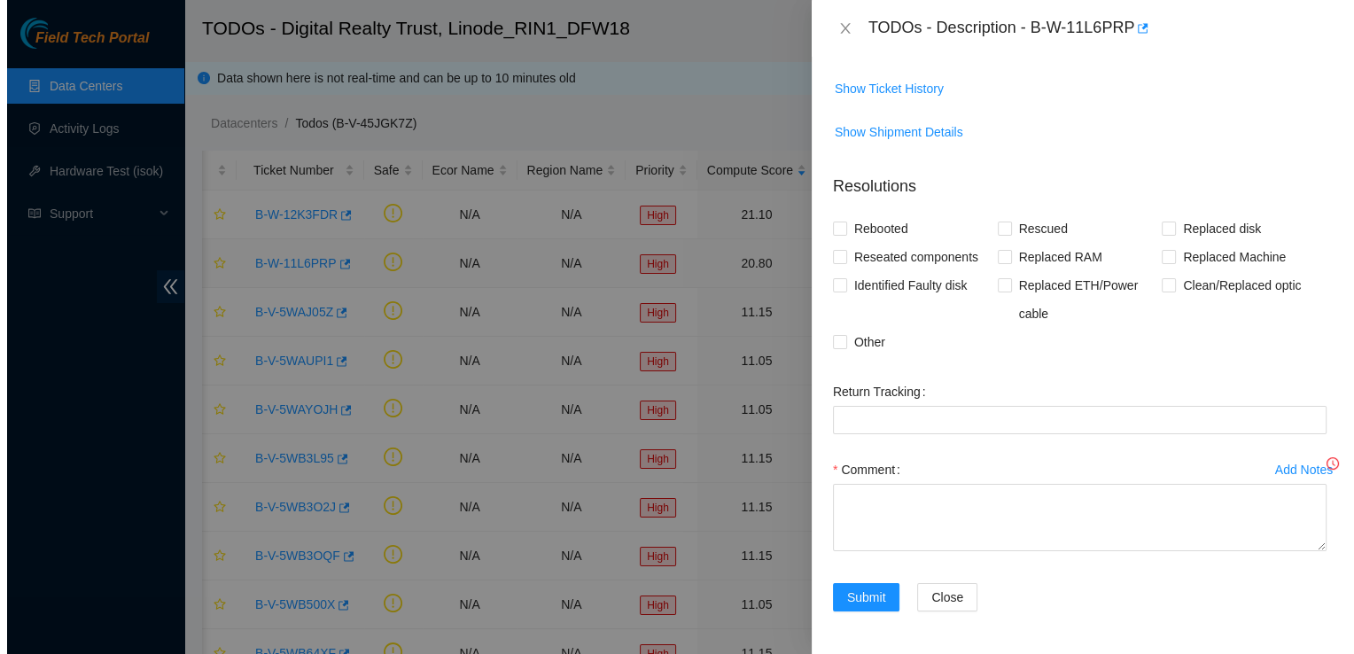
scroll to position [305, 0]
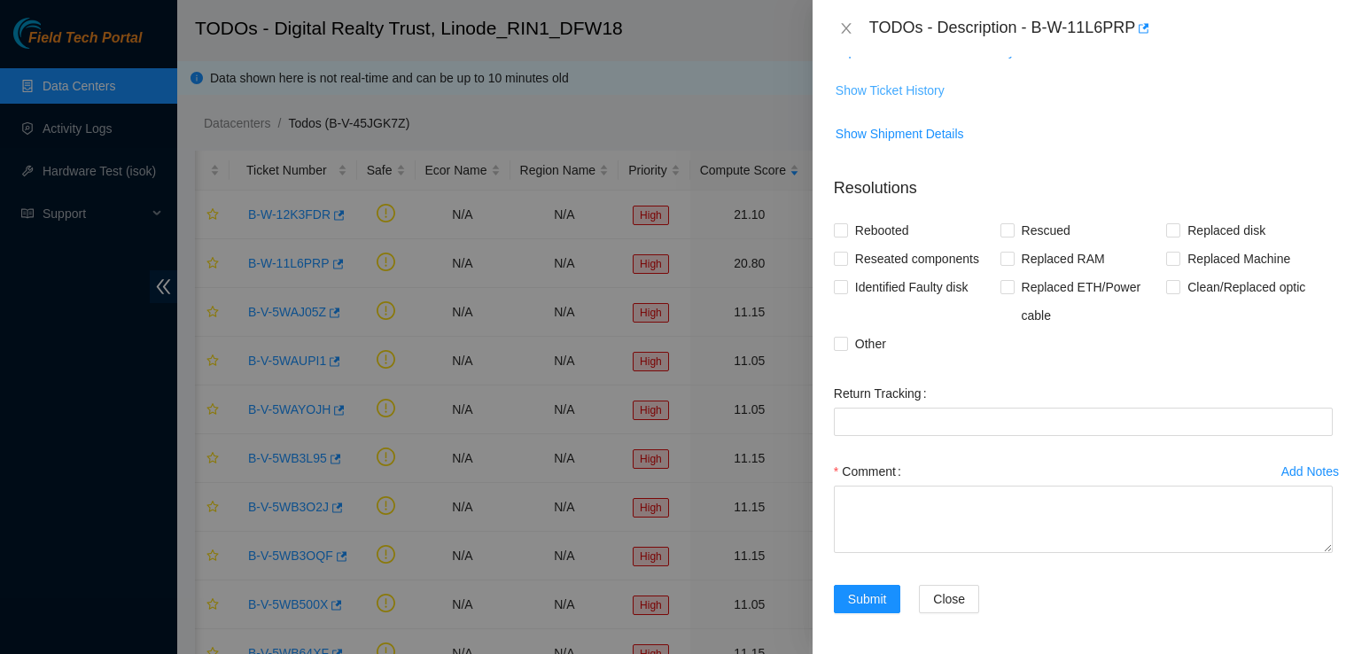
click at [911, 94] on span "Show Ticket History" at bounding box center [889, 90] width 109 height 19
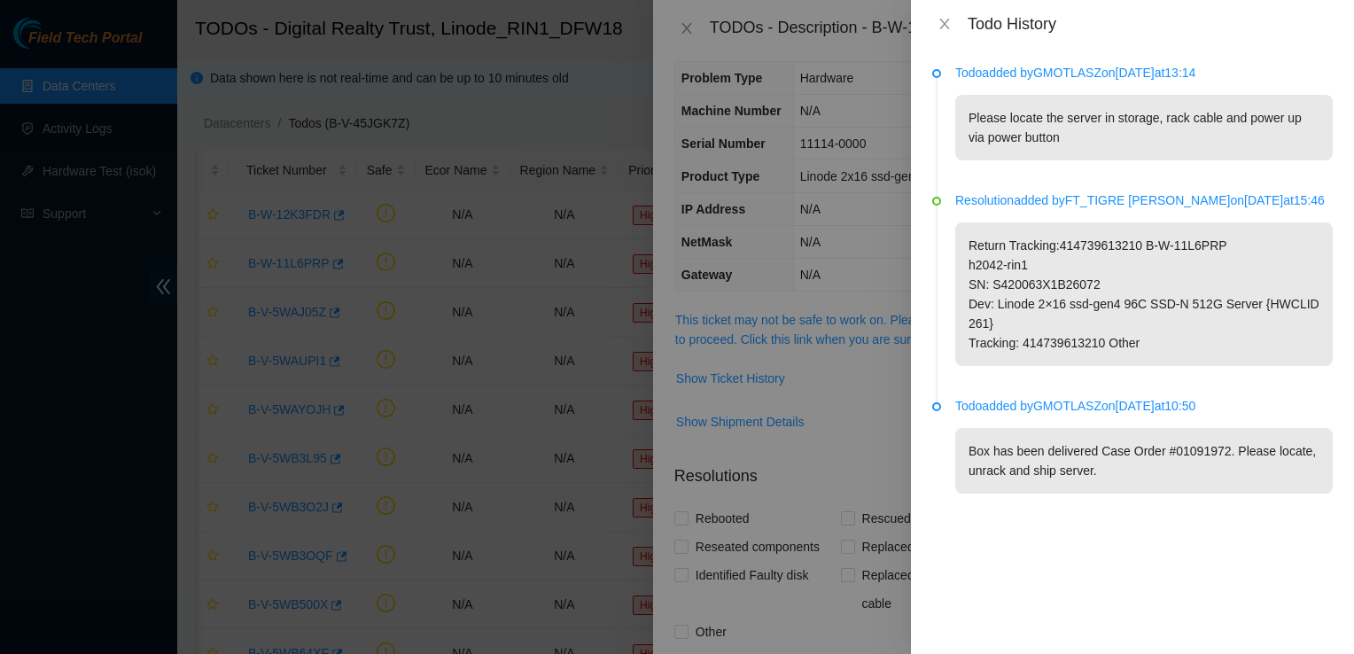
scroll to position [0, 0]
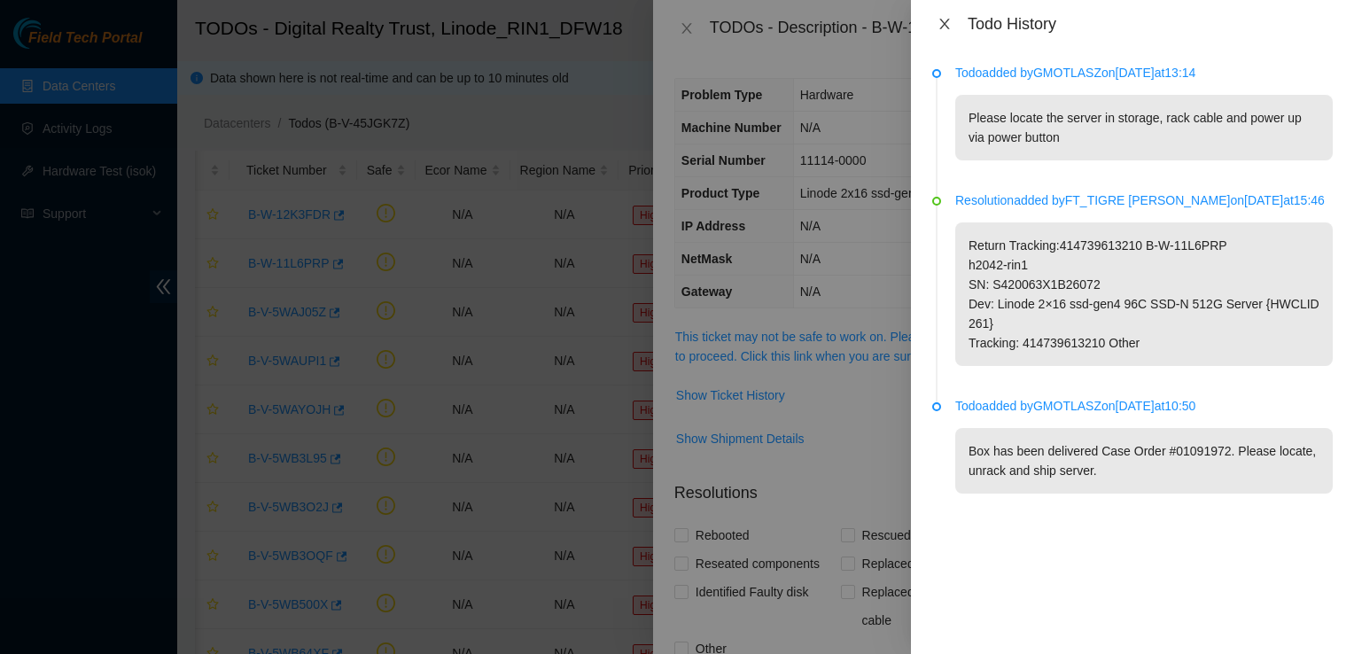
click at [947, 27] on icon "close" at bounding box center [944, 24] width 14 height 14
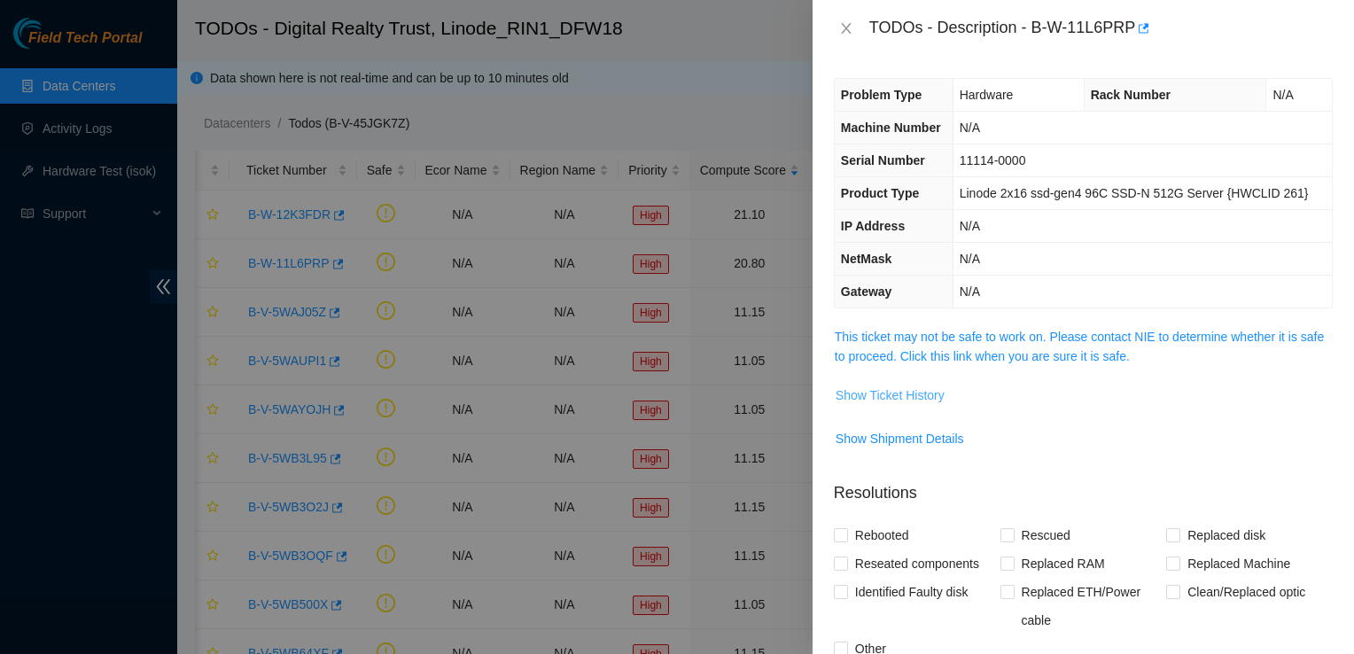
click at [901, 399] on span "Show Ticket History" at bounding box center [889, 394] width 109 height 19
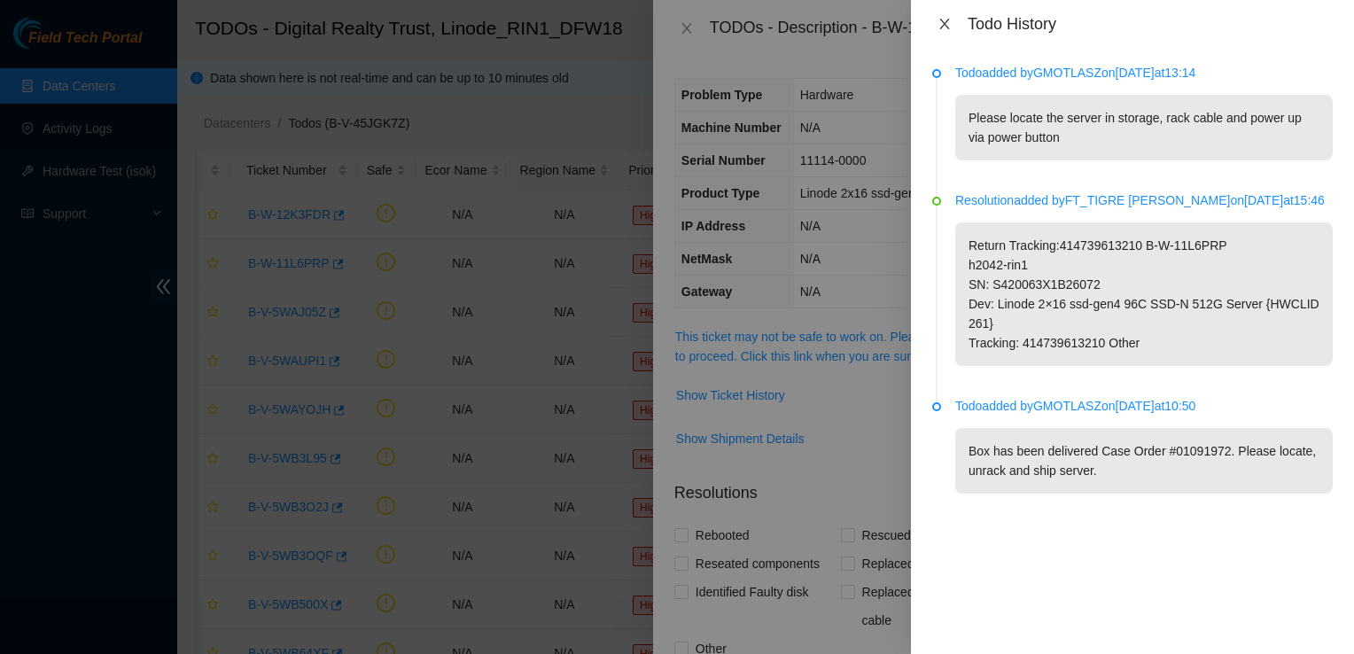
click at [950, 29] on icon "close" at bounding box center [944, 24] width 14 height 14
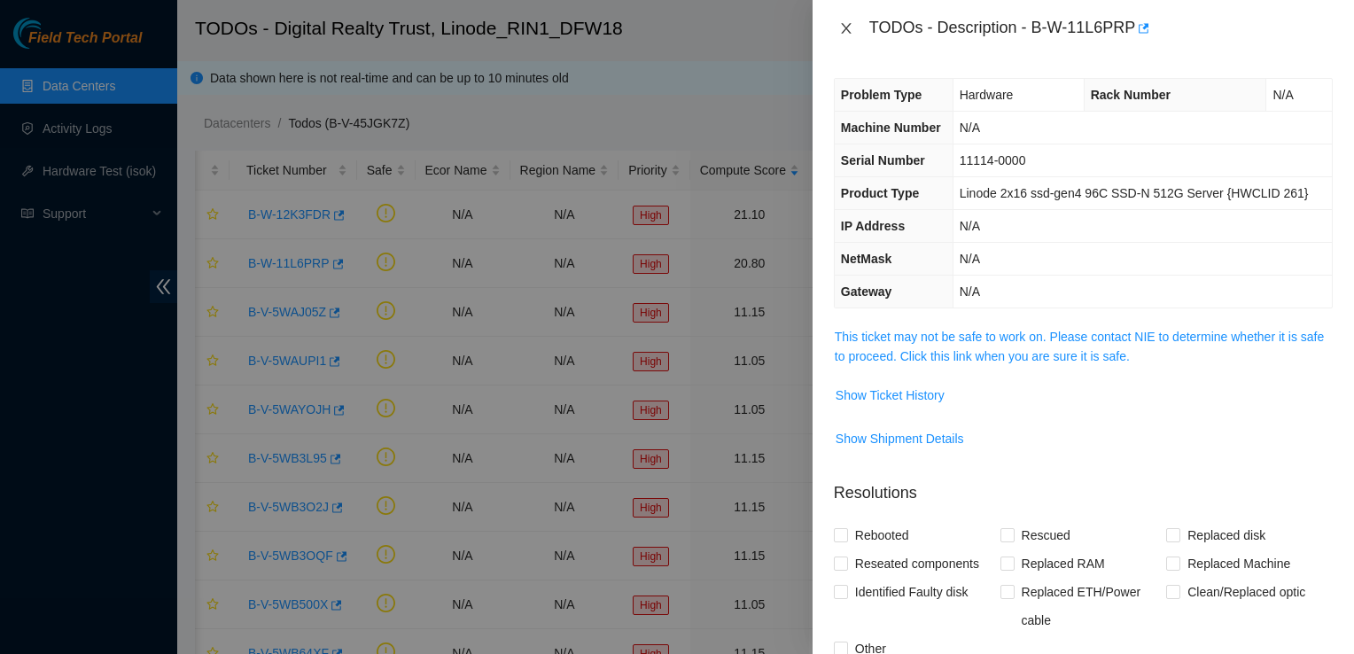
click at [846, 29] on icon "close" at bounding box center [846, 28] width 10 height 11
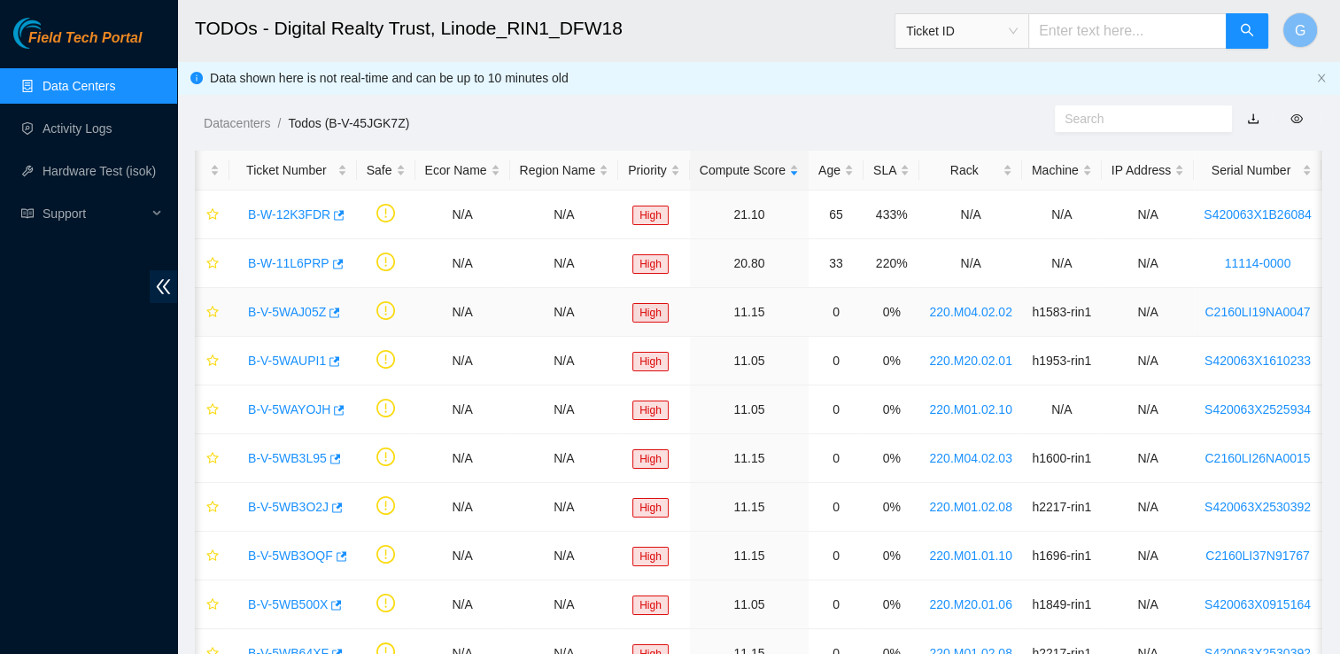
click at [256, 305] on link "B-V-5WAJ05Z" at bounding box center [287, 312] width 78 height 14
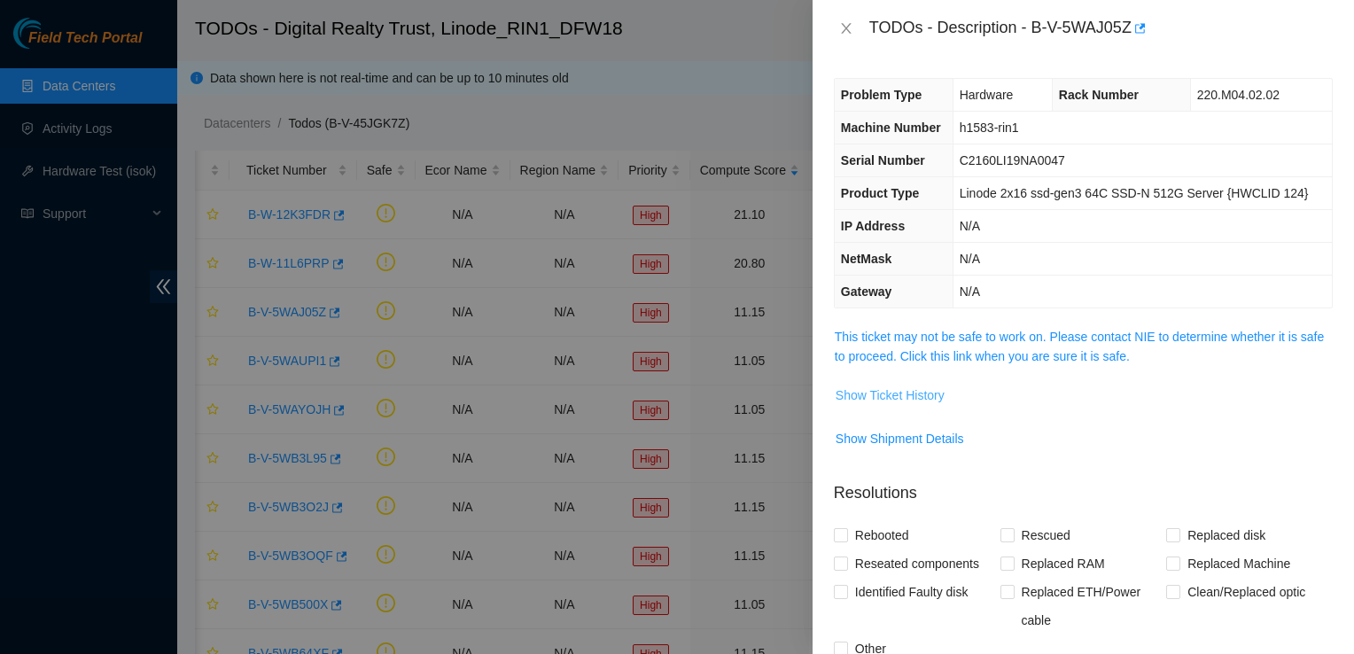
click at [894, 392] on span "Show Ticket History" at bounding box center [889, 394] width 109 height 19
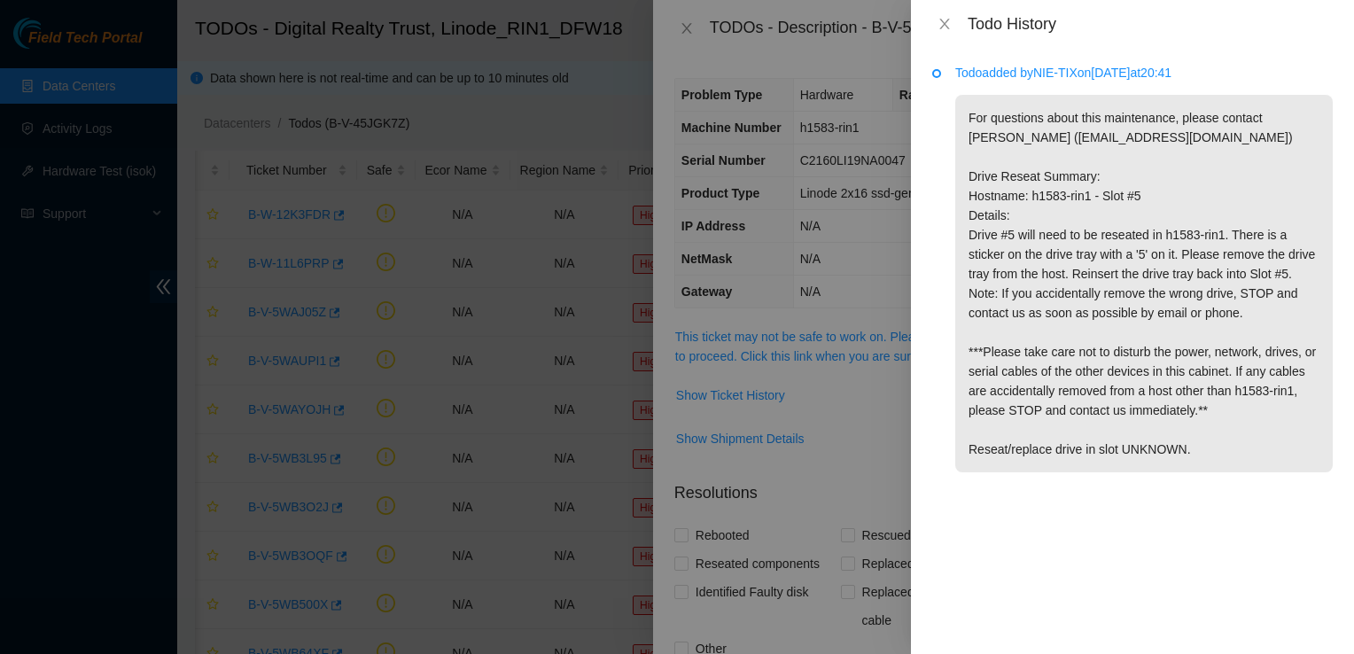
click at [941, 12] on div "Todo History" at bounding box center [1132, 24] width 443 height 48
click at [950, 33] on div "Todo History" at bounding box center [1132, 23] width 400 height 19
click at [944, 18] on icon "close" at bounding box center [944, 24] width 14 height 14
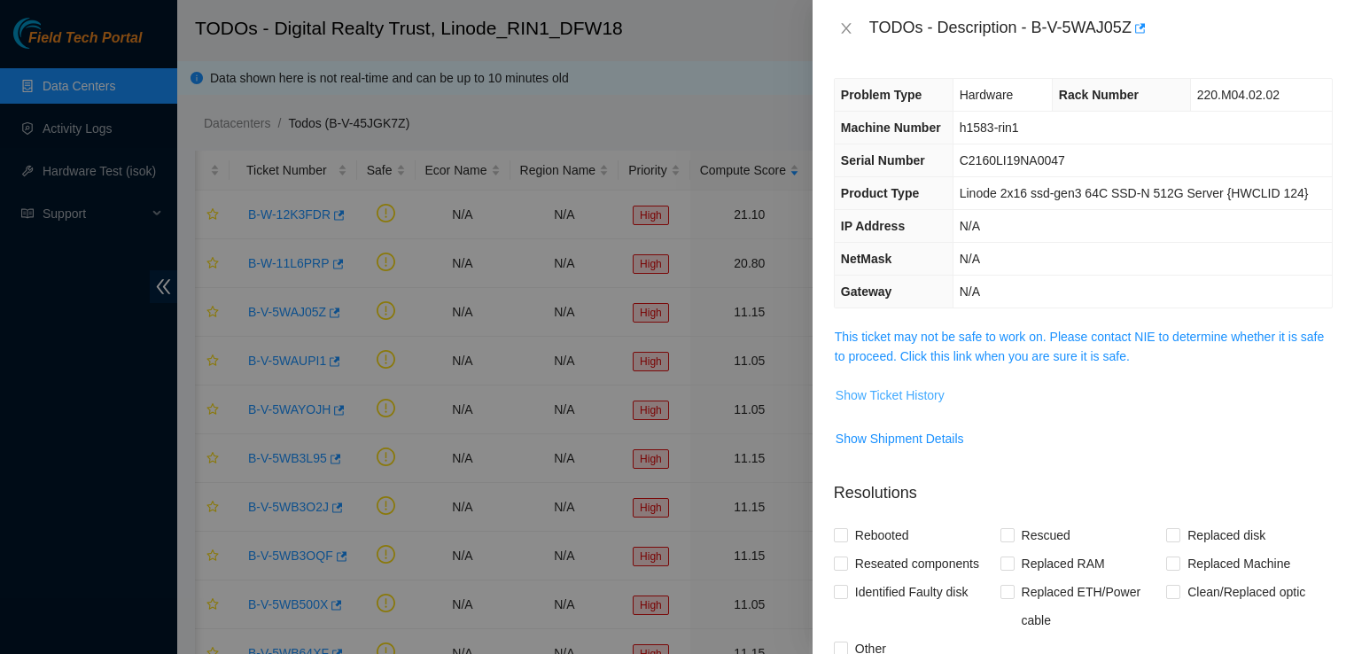
click at [928, 393] on span "Show Ticket History" at bounding box center [889, 394] width 109 height 19
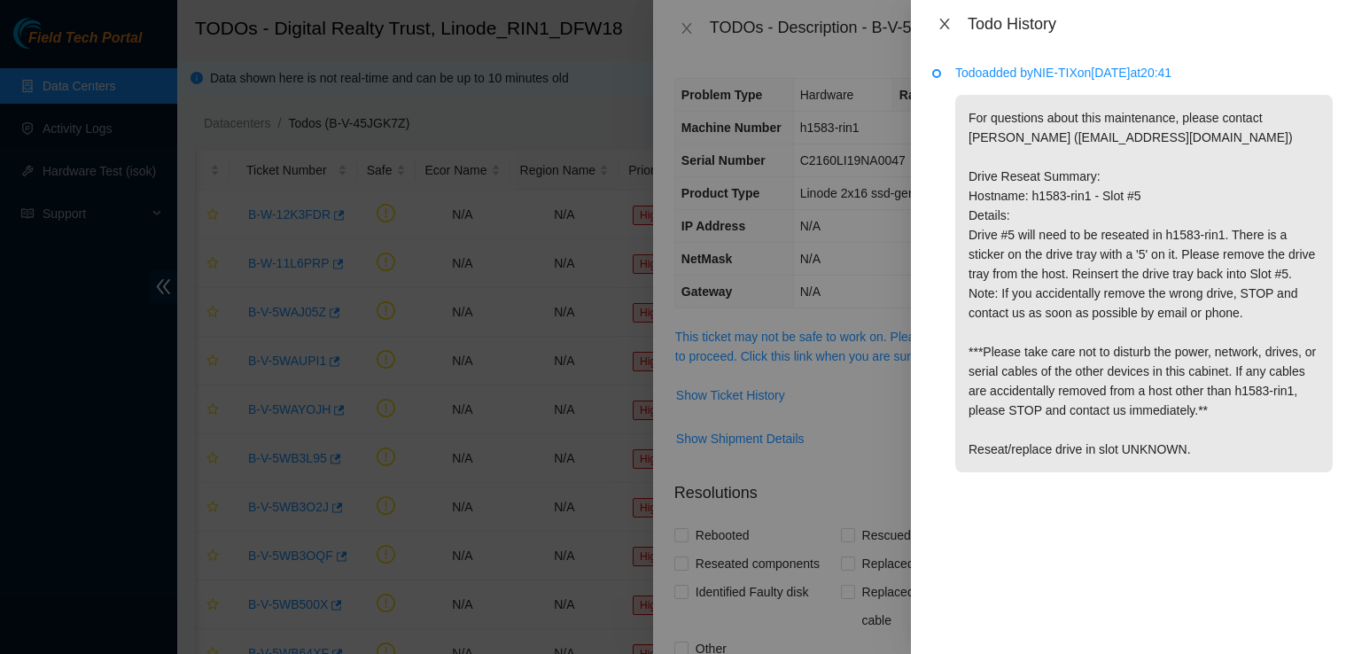
click at [950, 27] on icon "close" at bounding box center [944, 24] width 14 height 14
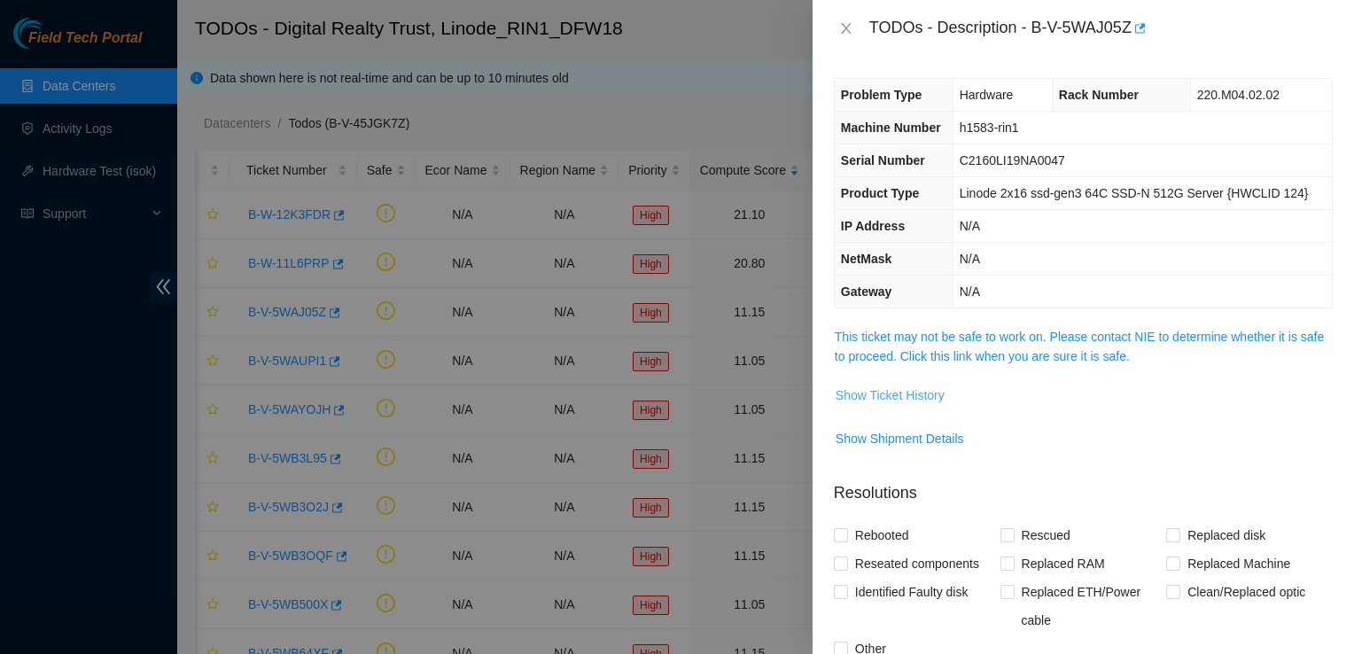
click at [909, 393] on span "Show Ticket History" at bounding box center [889, 394] width 109 height 19
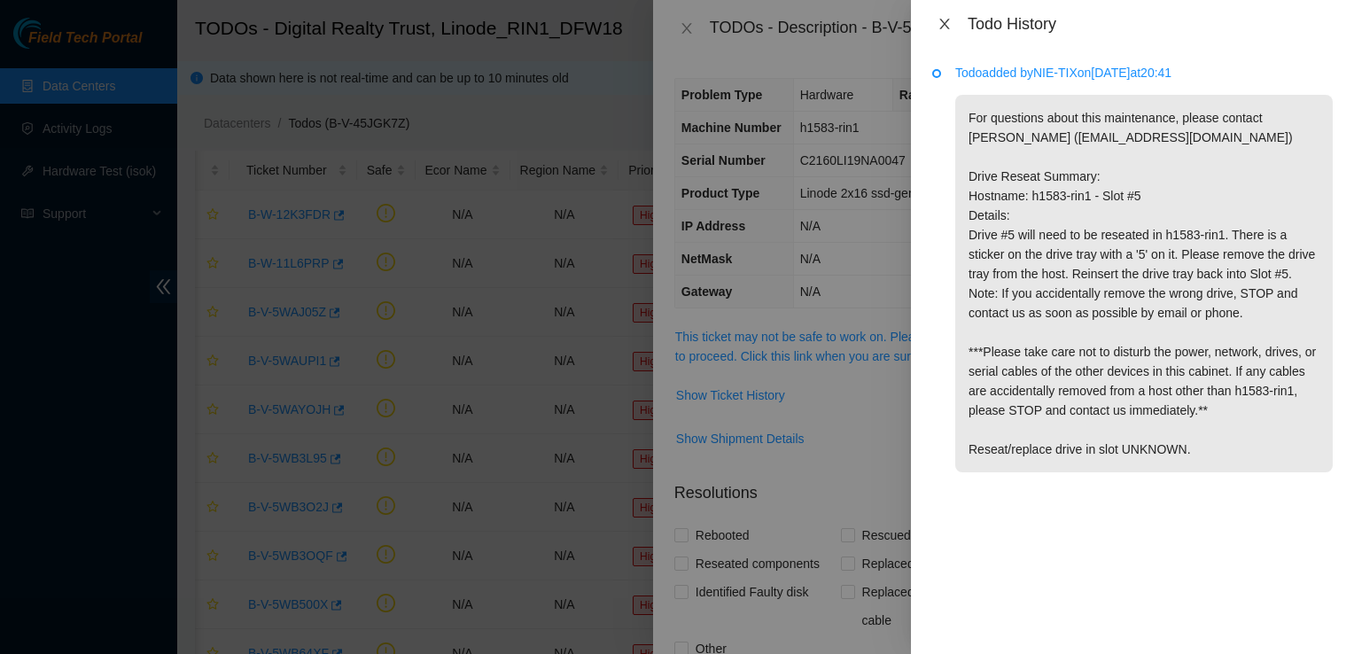
click at [944, 23] on icon "close" at bounding box center [944, 24] width 10 height 11
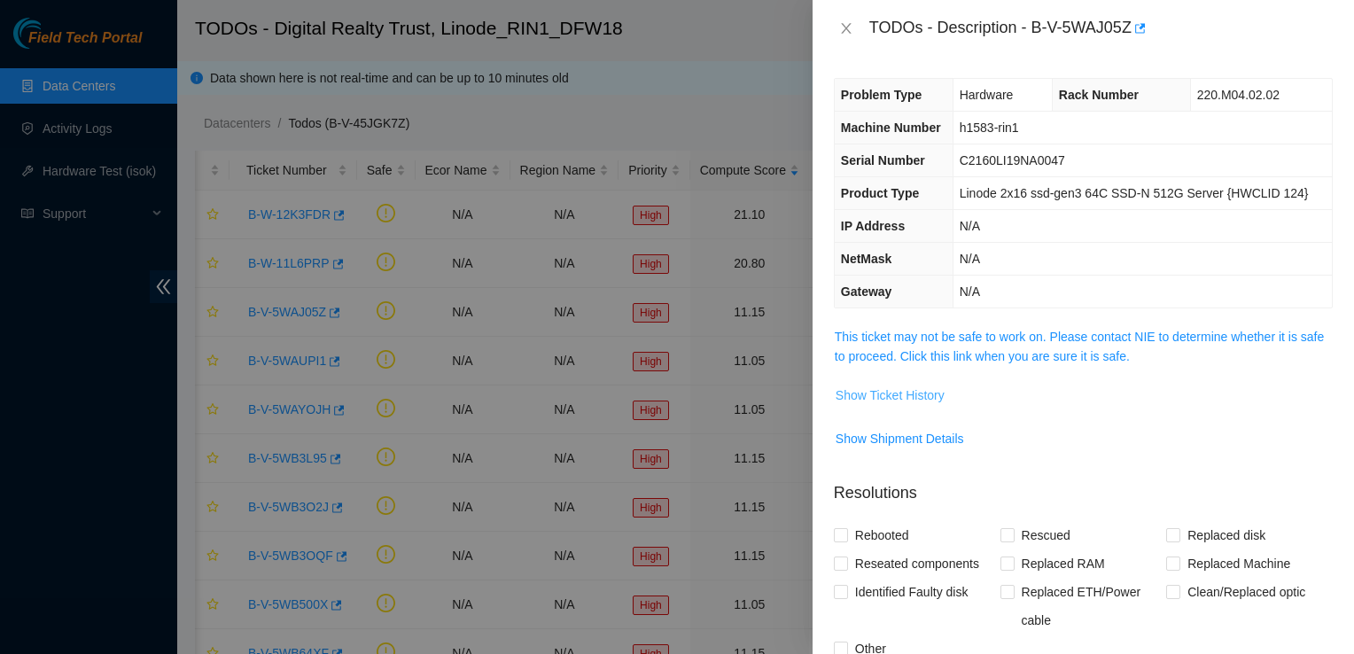
click at [914, 392] on span "Show Ticket History" at bounding box center [889, 394] width 109 height 19
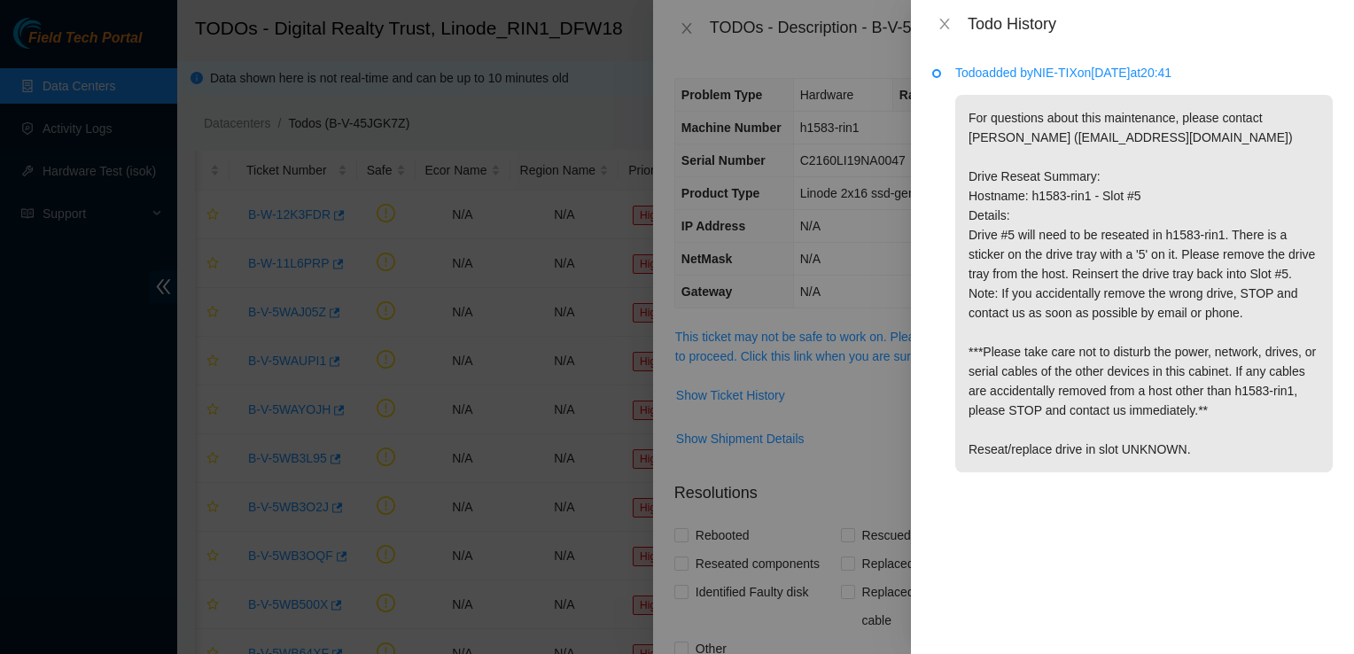
click at [928, 19] on div "Todo History" at bounding box center [1132, 24] width 443 height 48
click at [944, 23] on icon "close" at bounding box center [944, 24] width 10 height 11
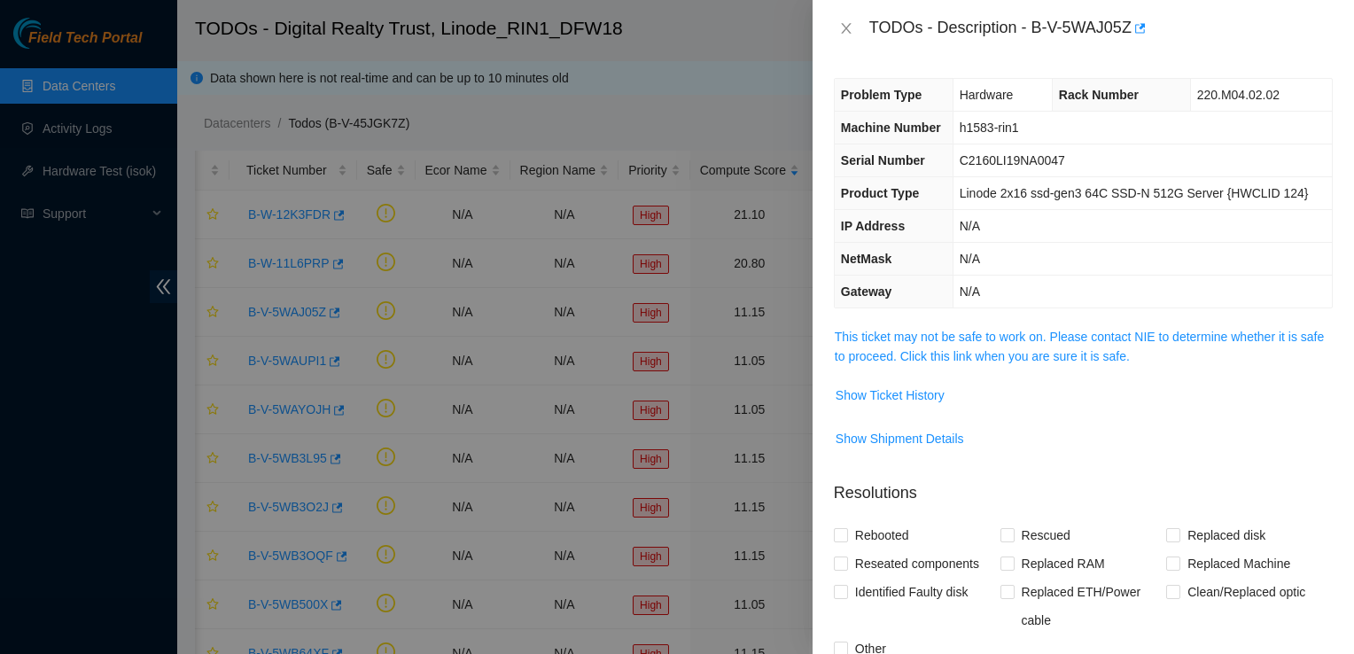
scroll to position [5, 0]
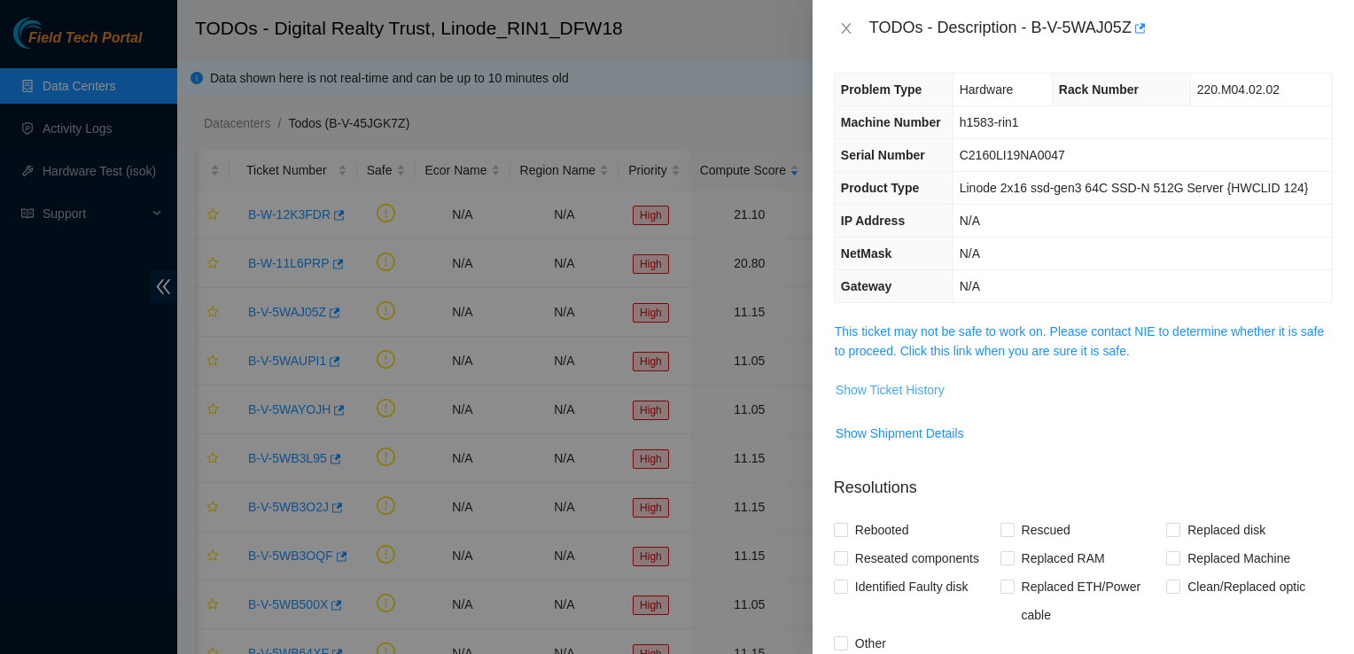
click at [913, 388] on span "Show Ticket History" at bounding box center [889, 389] width 109 height 19
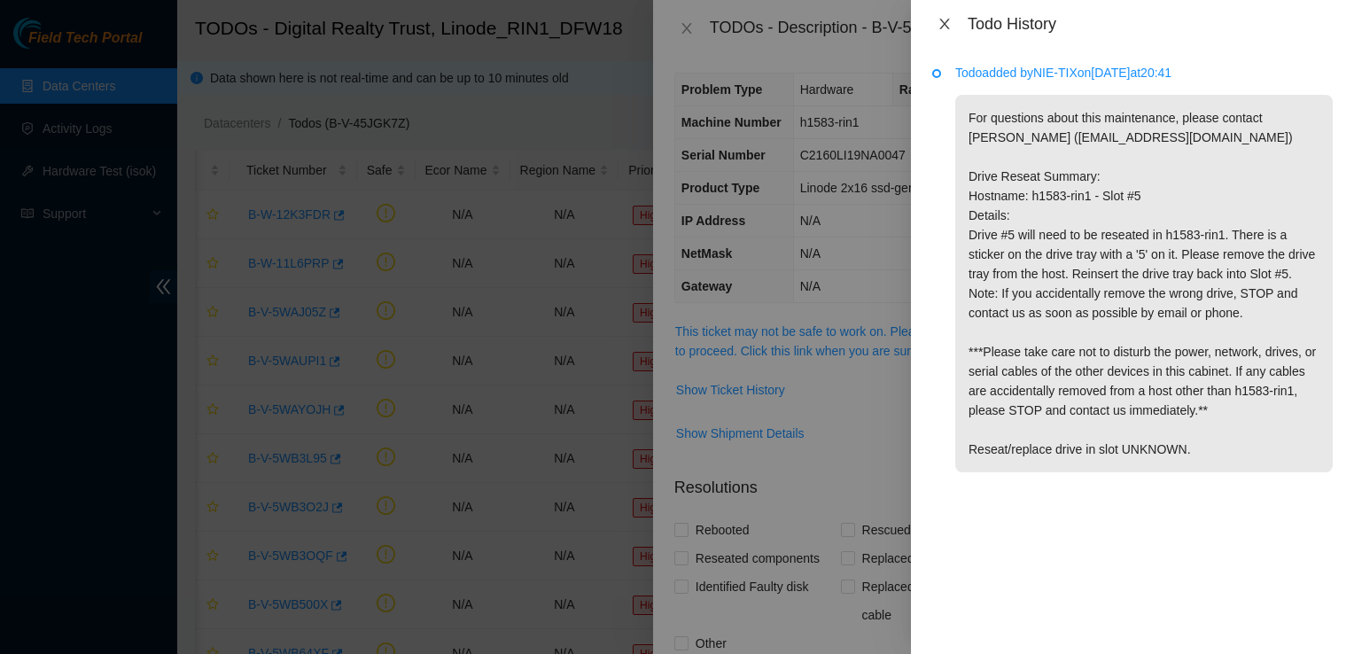
click at [947, 25] on icon "close" at bounding box center [944, 24] width 14 height 14
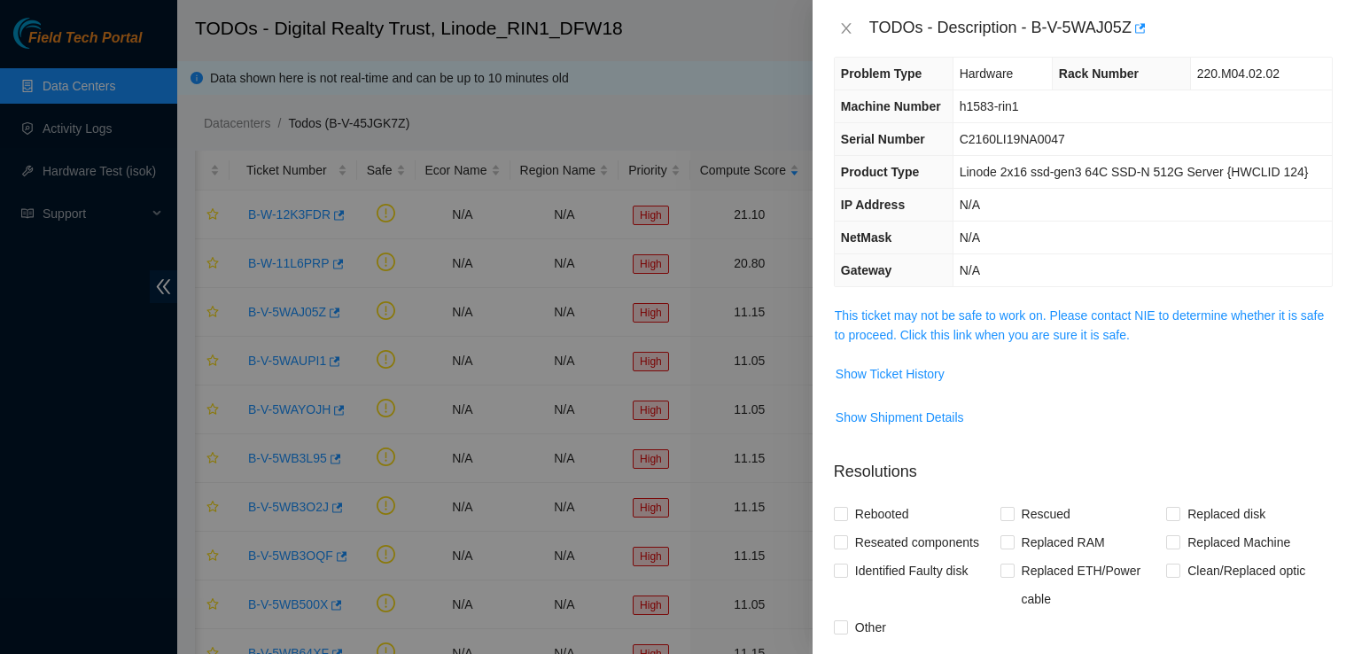
scroll to position [0, 0]
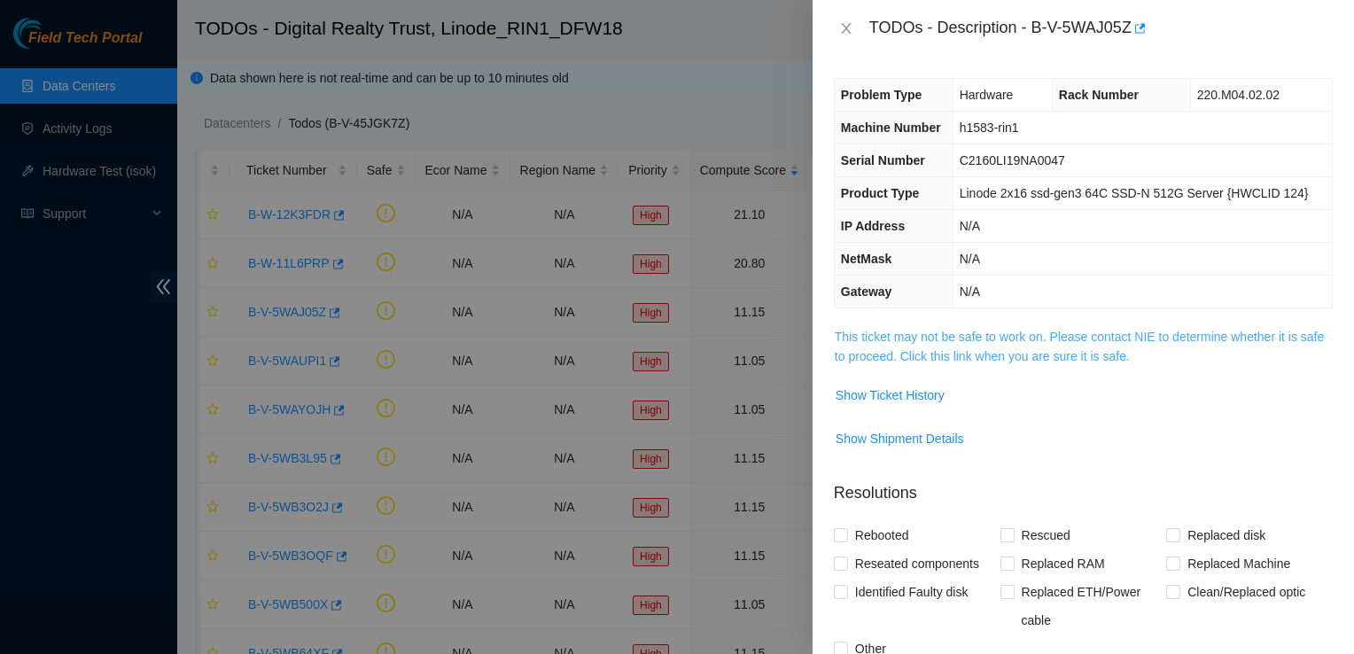
drag, startPoint x: 889, startPoint y: 395, endPoint x: 845, endPoint y: 346, distance: 66.5
click at [845, 346] on span "This ticket may not be safe to work on. Please contact NIE to determine whether…" at bounding box center [1083, 346] width 497 height 39
click at [842, 396] on span "Show Ticket History" at bounding box center [889, 394] width 109 height 19
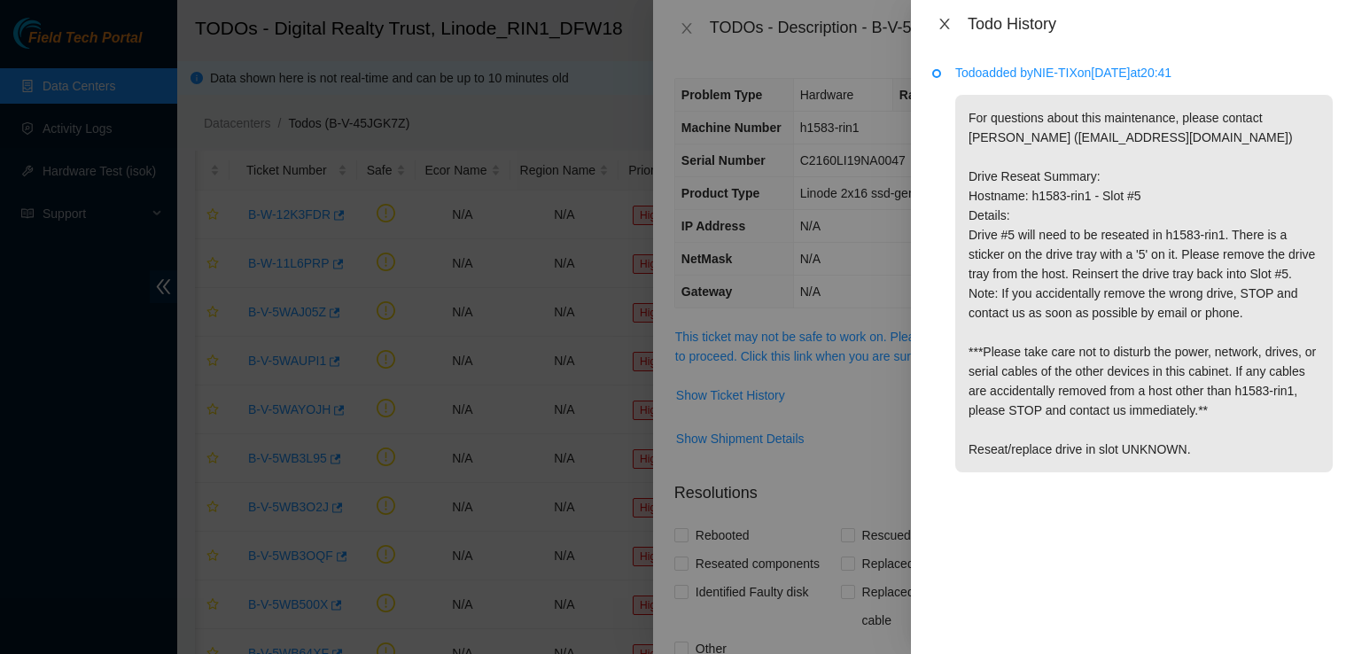
click at [943, 27] on icon "close" at bounding box center [944, 24] width 14 height 14
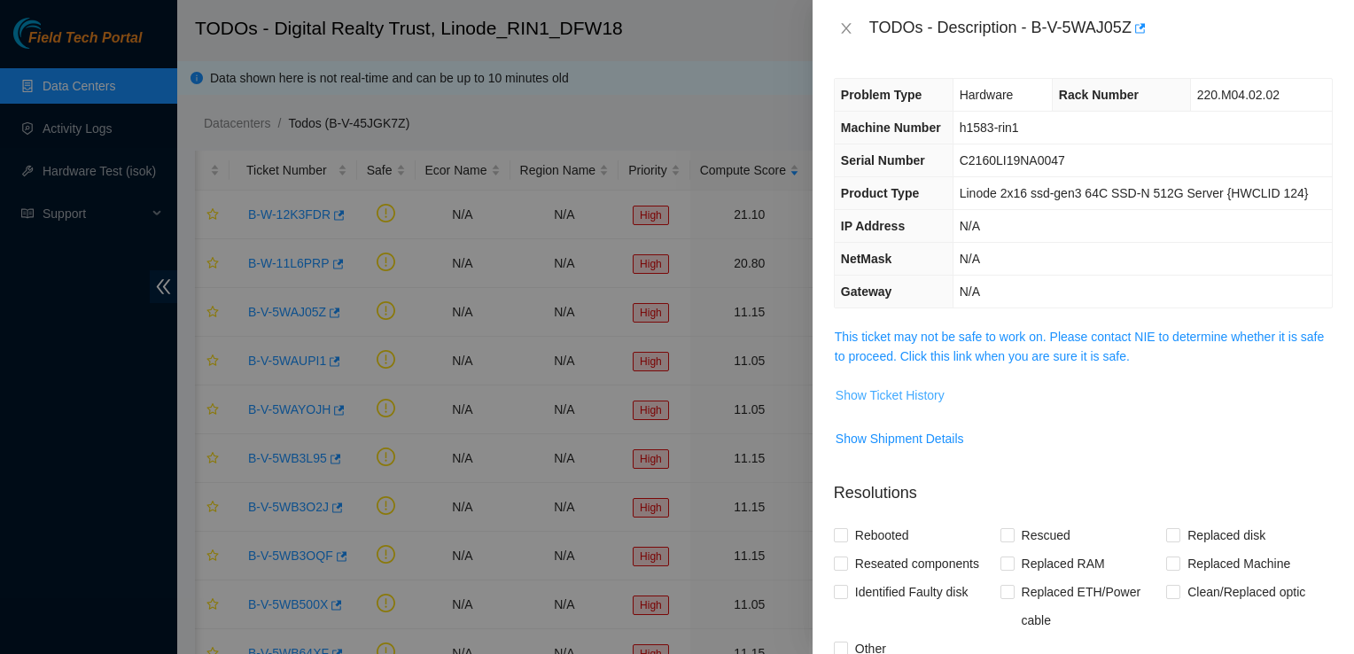
click at [906, 393] on span "Show Ticket History" at bounding box center [889, 394] width 109 height 19
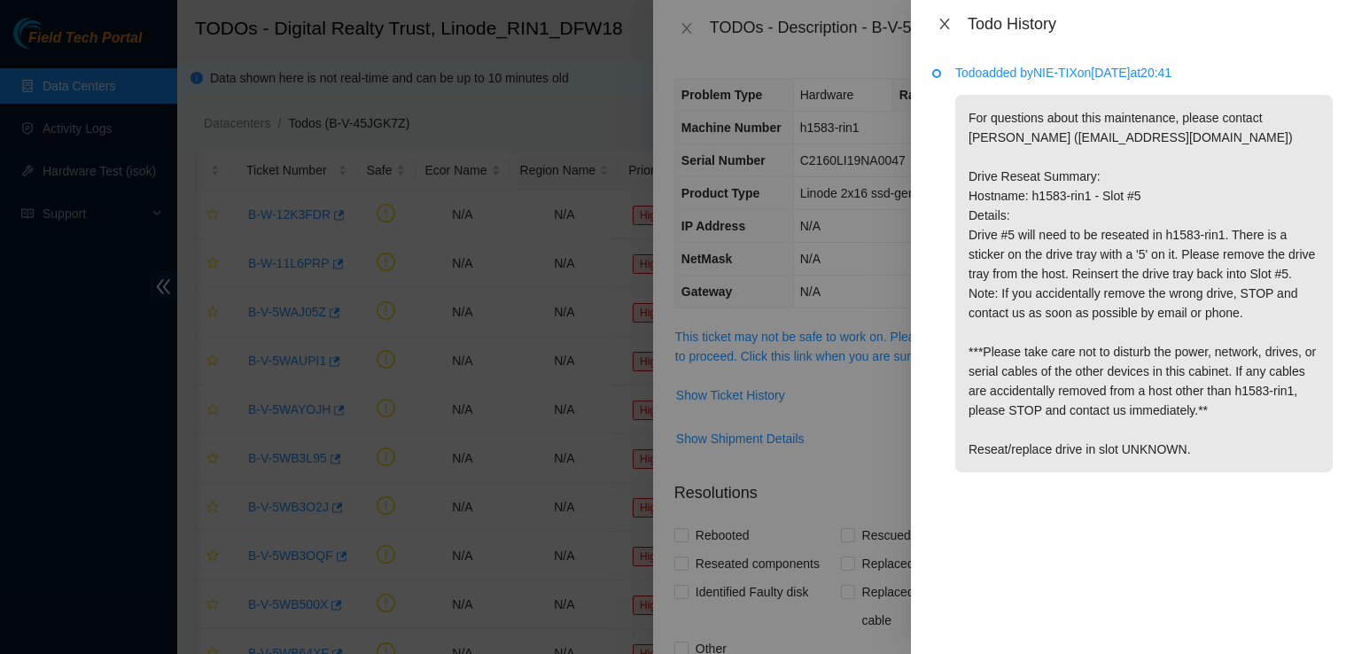
click at [953, 26] on button "Close" at bounding box center [944, 24] width 25 height 17
